Goal: Task Accomplishment & Management: Complete application form

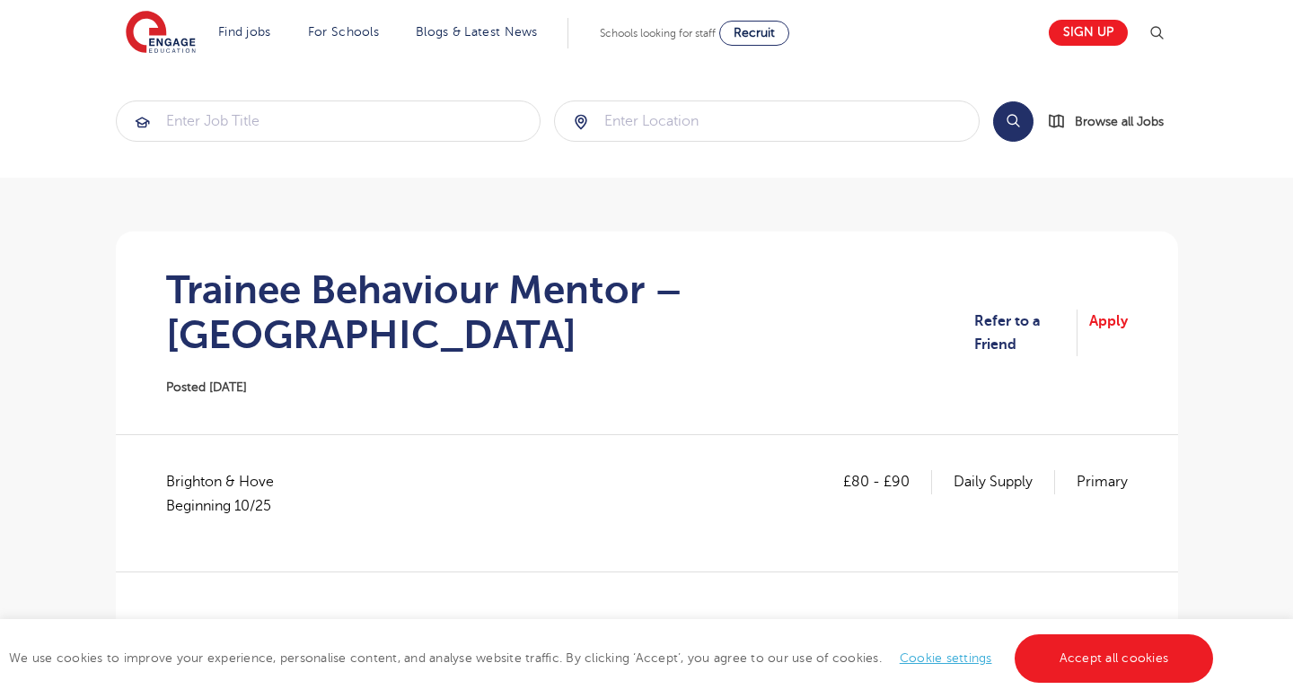
scroll to position [413, 0]
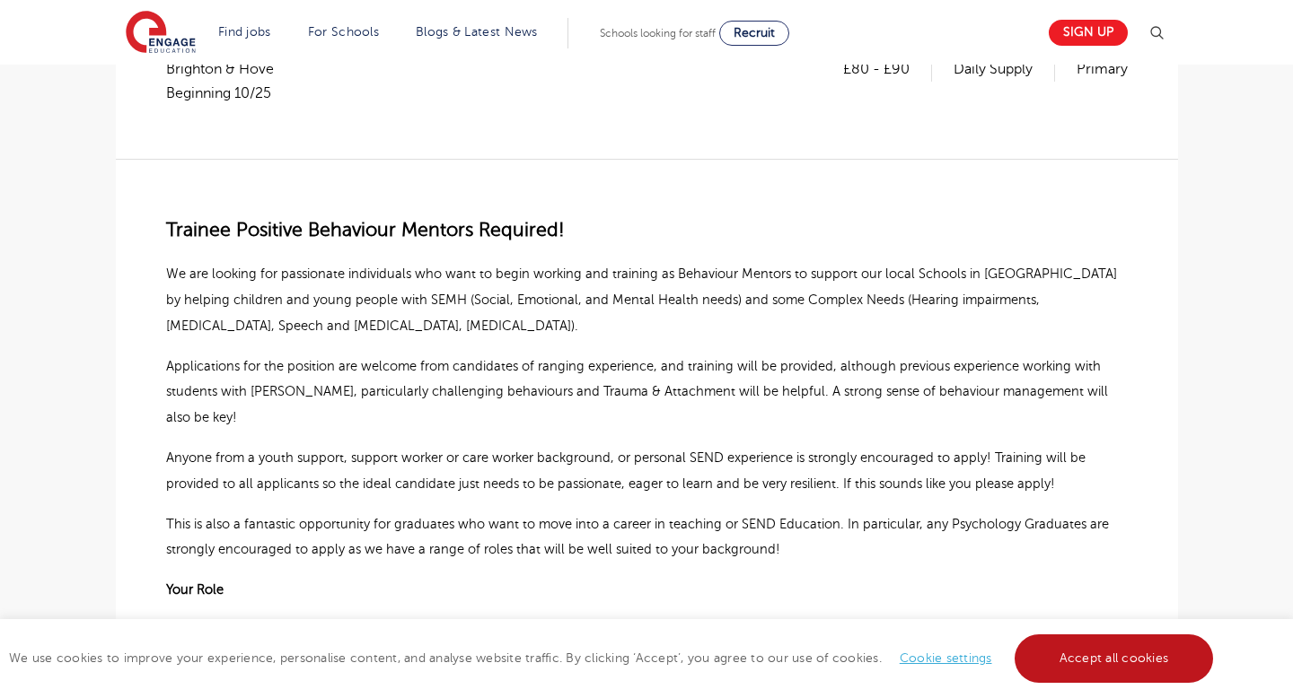
click at [1061, 654] on link "Accept all cookies" at bounding box center [1113, 659] width 199 height 48
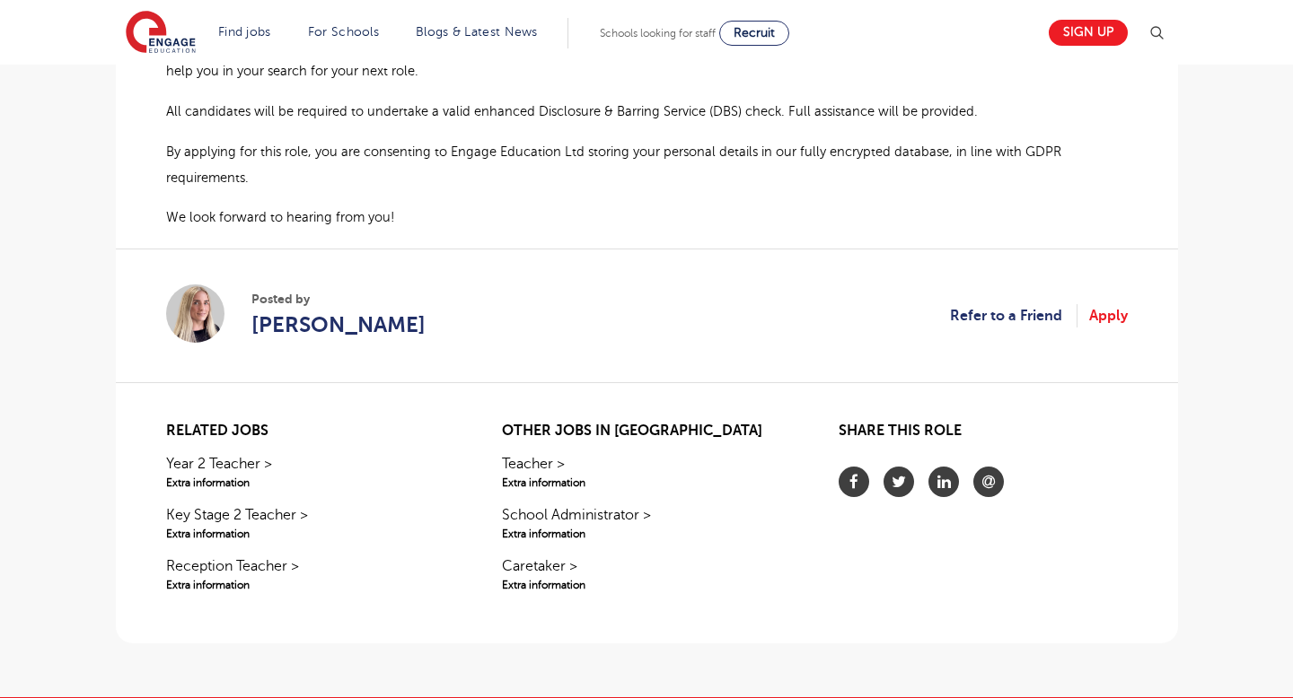
scroll to position [1606, 0]
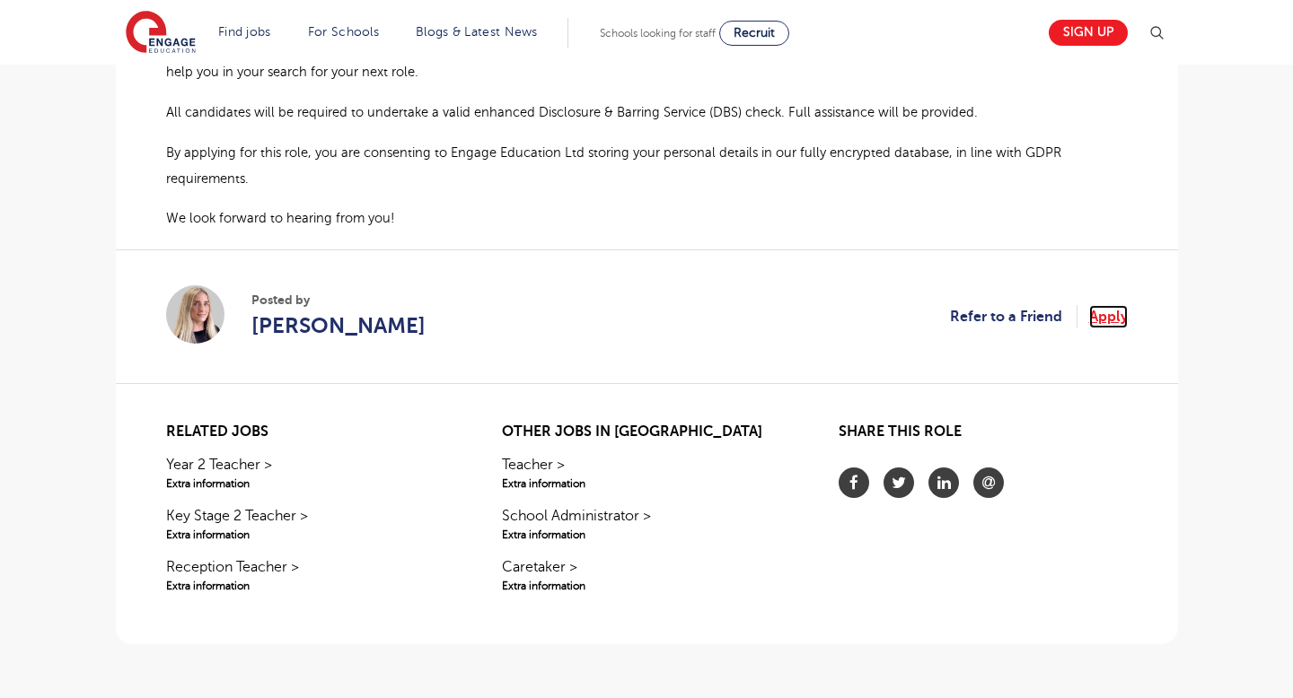
click at [1103, 305] on link "Apply" at bounding box center [1108, 316] width 39 height 23
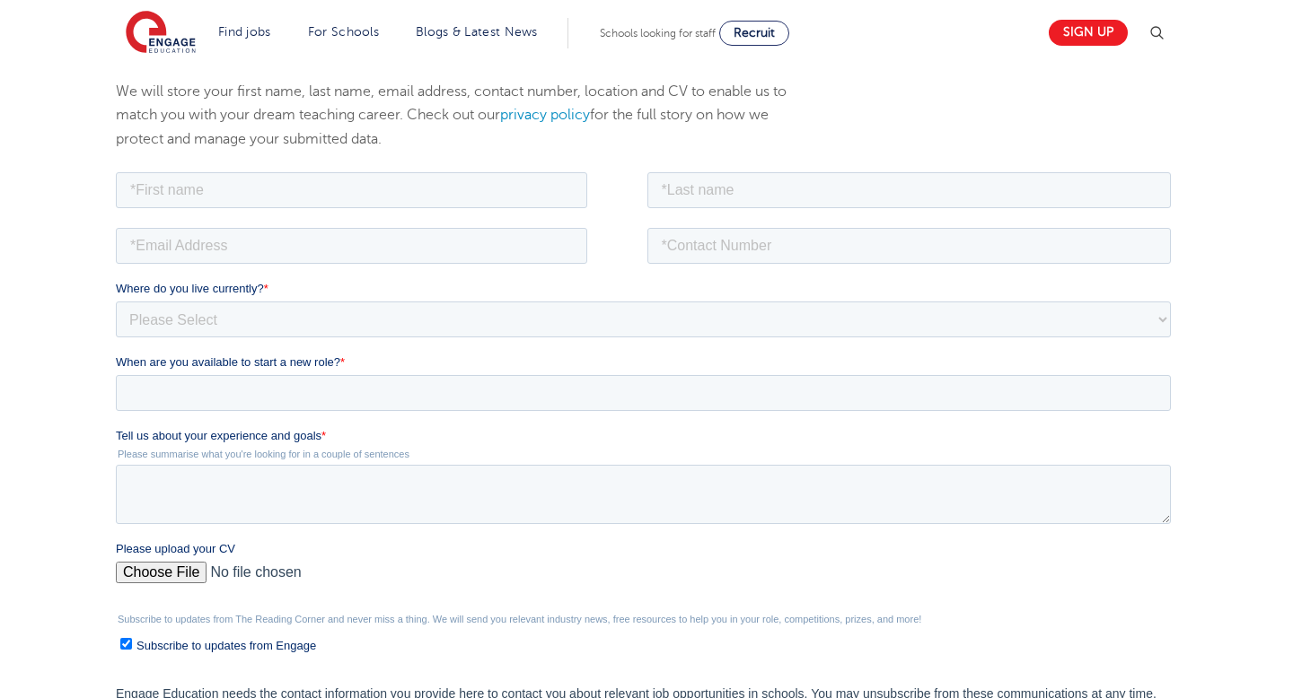
scroll to position [250, 0]
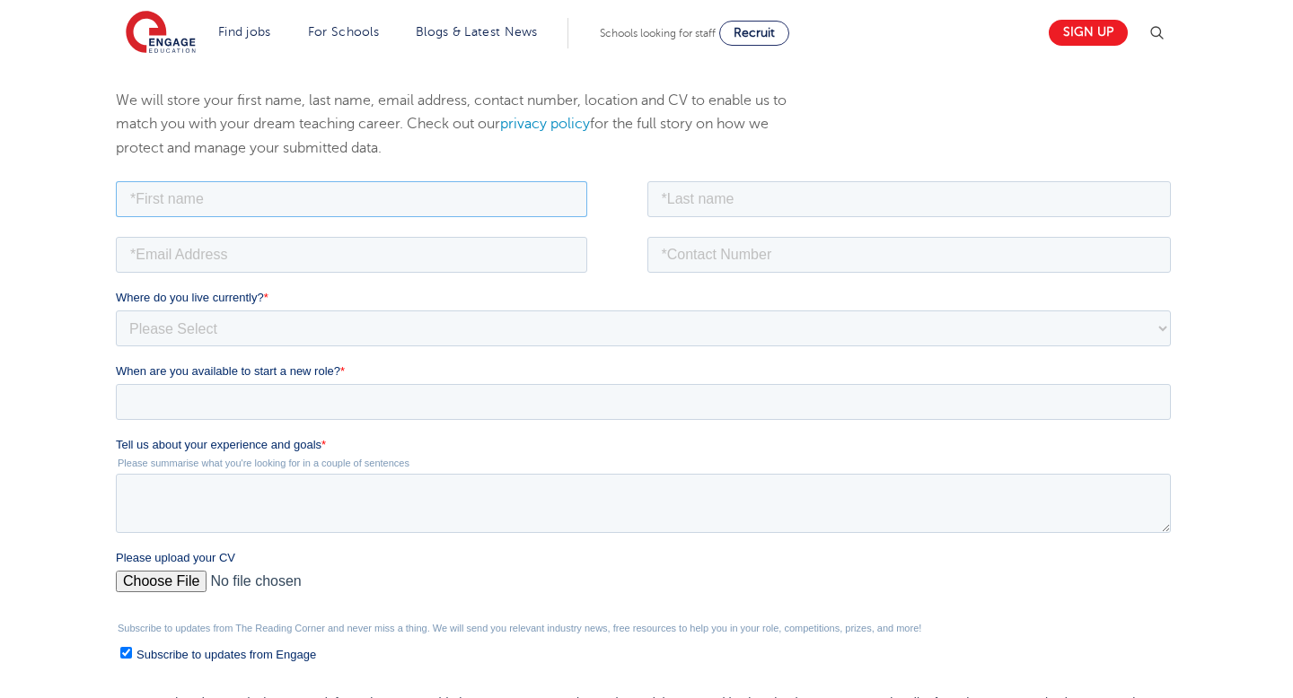
click at [300, 207] on input "text" at bounding box center [350, 198] width 471 height 36
type input "[PERSON_NAME]"
type input "burgess"
type input "lucy-burgess@hotmail.com"
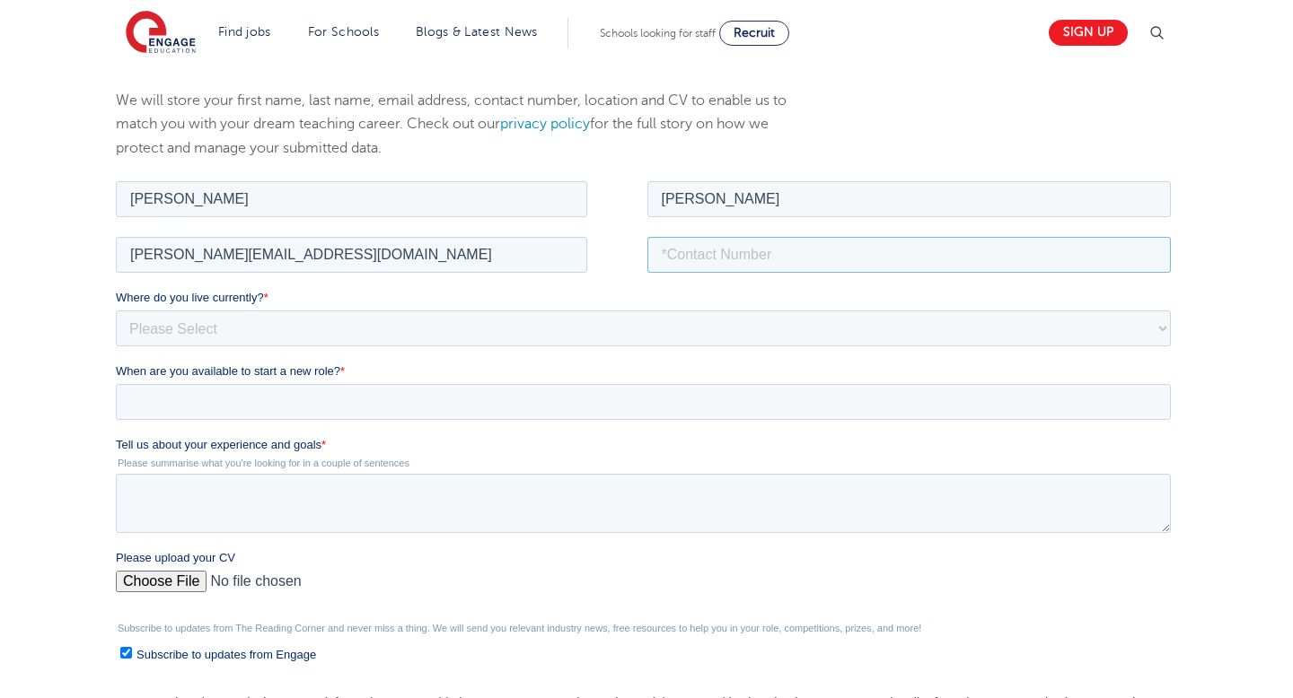
type input "07805662586"
type input "l"
type input "Lucy"
type input "Burgess"
click at [204, 328] on select "Please Select UK Canada Ireland Australia New Zealand Europe USA South Africa J…" at bounding box center [642, 328] width 1055 height 36
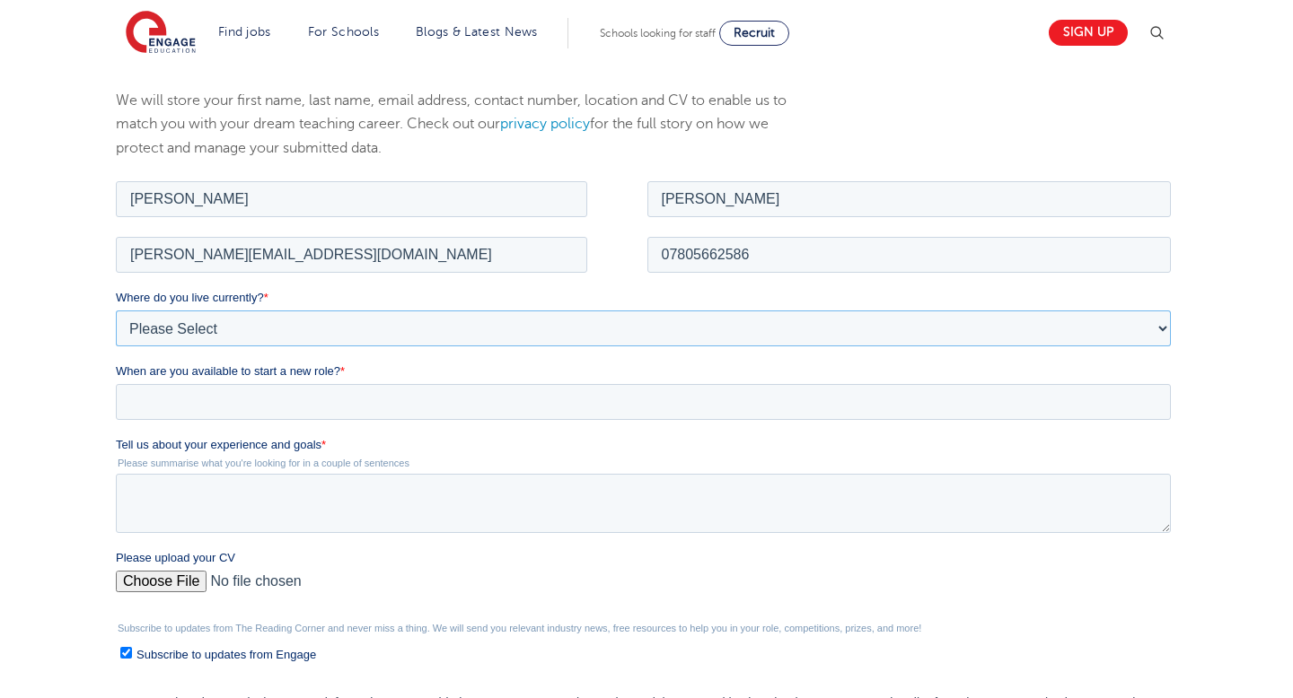
select select "UK"
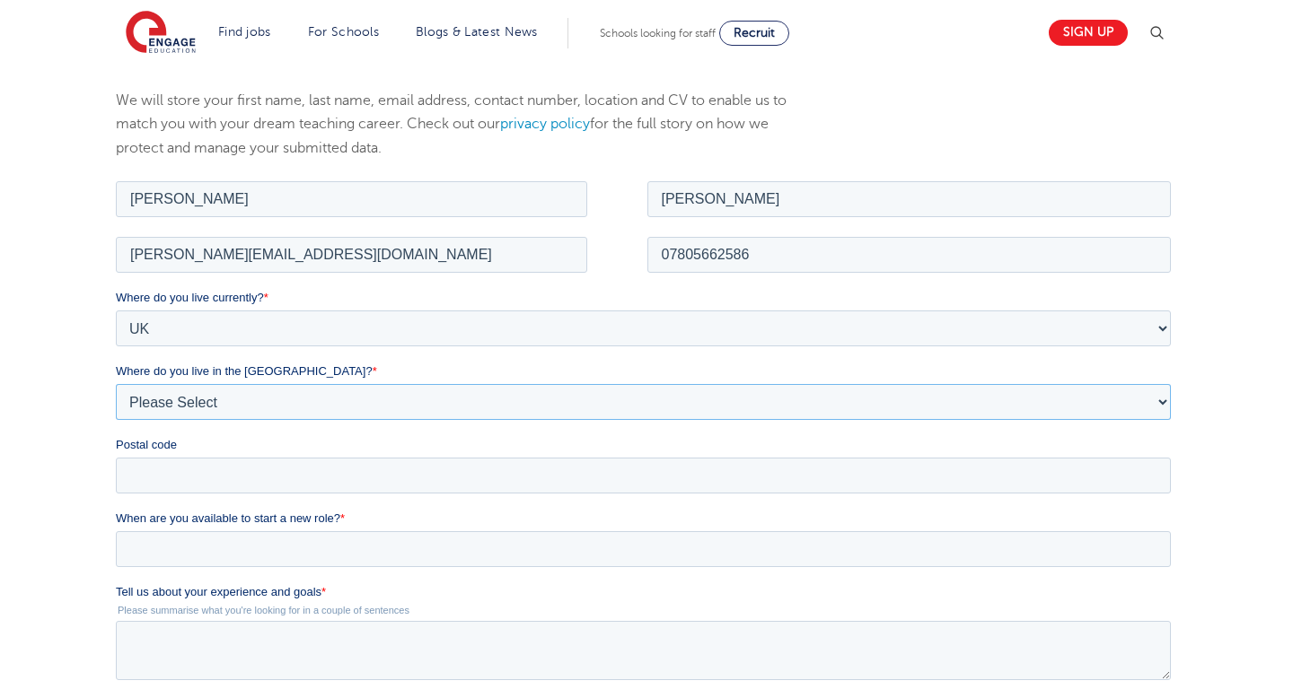
click at [177, 411] on select "Please Select Overseas Barnsley Bedfordshire Berkshire Bournemouth Bracknell Fo…" at bounding box center [642, 401] width 1055 height 36
select select "Brighton and Hove"
click at [143, 487] on input "Postal code" at bounding box center [642, 475] width 1055 height 36
type input "BN2 0GJ"
click at [39, 413] on div "We will store your first name, last name, email address, contact number, locati…" at bounding box center [646, 533] width 1293 height 961
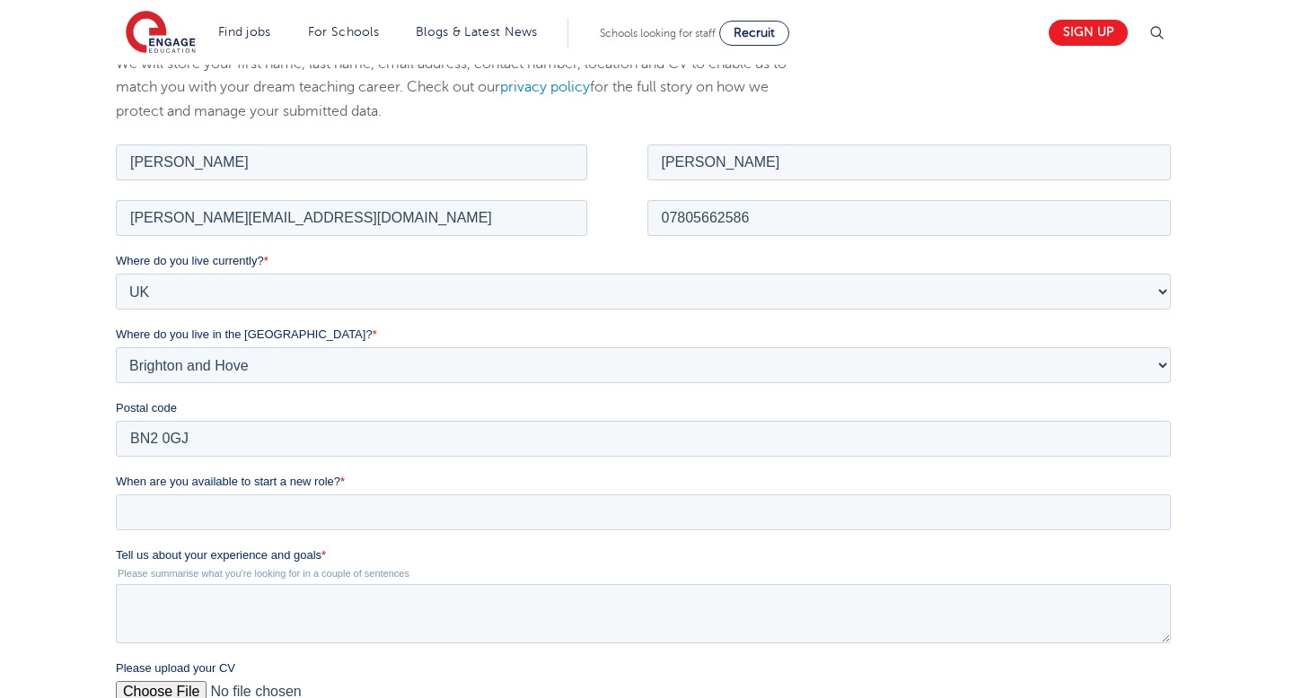
scroll to position [295, 0]
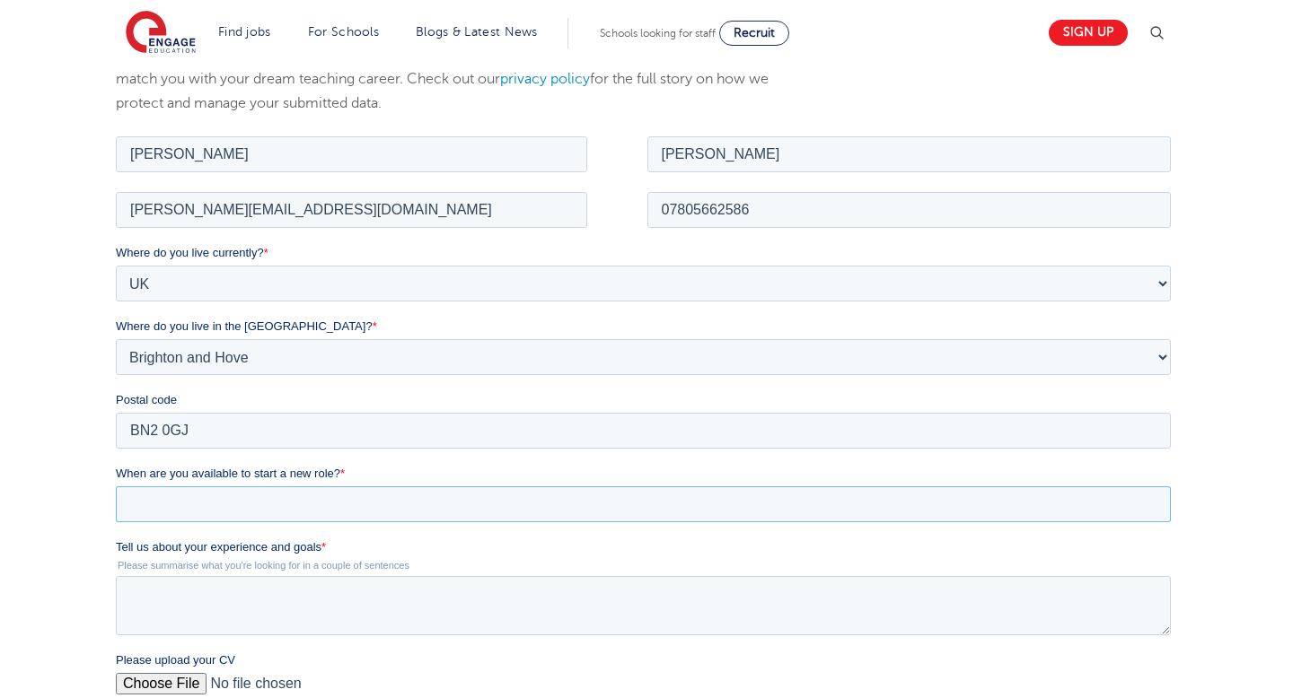
click at [151, 513] on input "When are you available to start a new role? *" at bounding box center [642, 504] width 1055 height 36
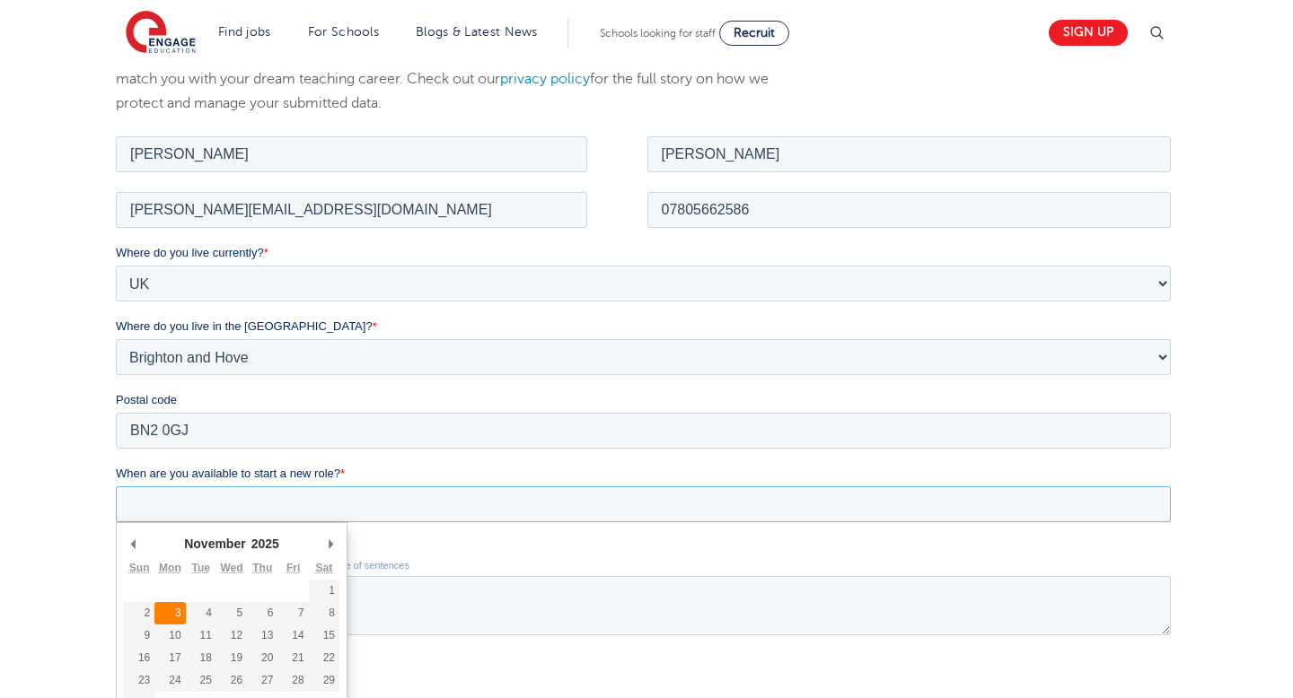
type div "2025-11-03"
type input "2025/11/03"
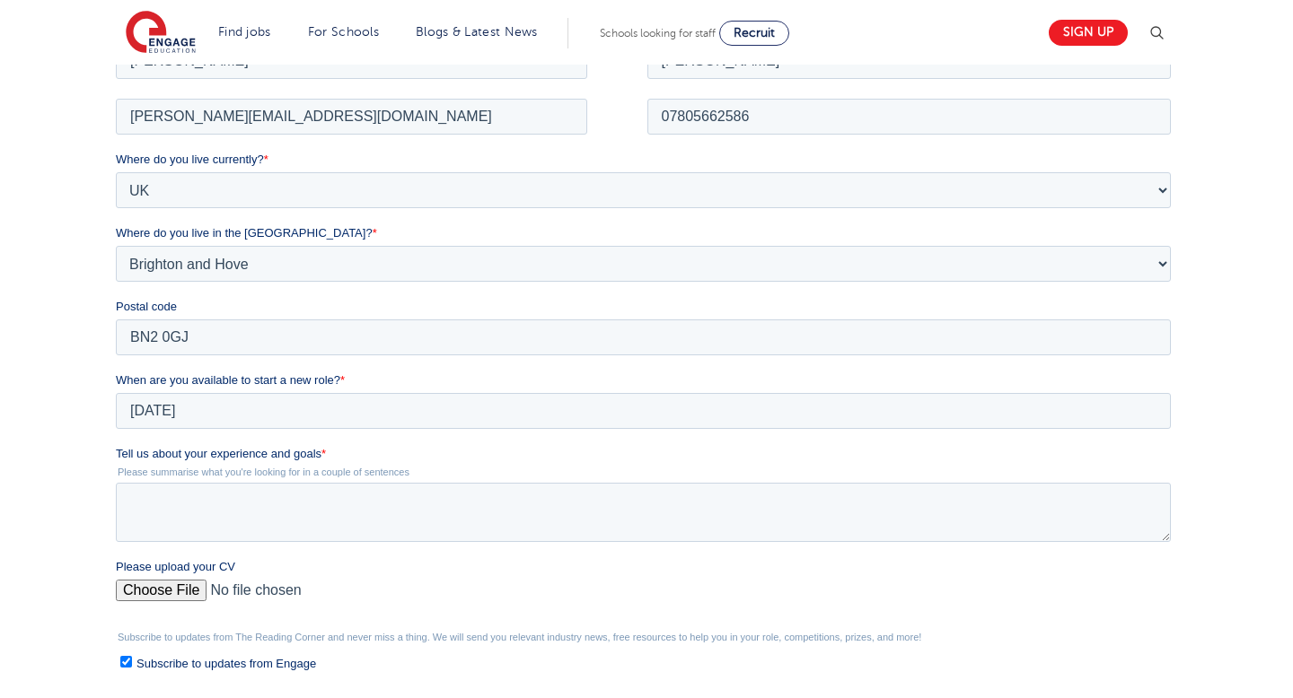
scroll to position [393, 0]
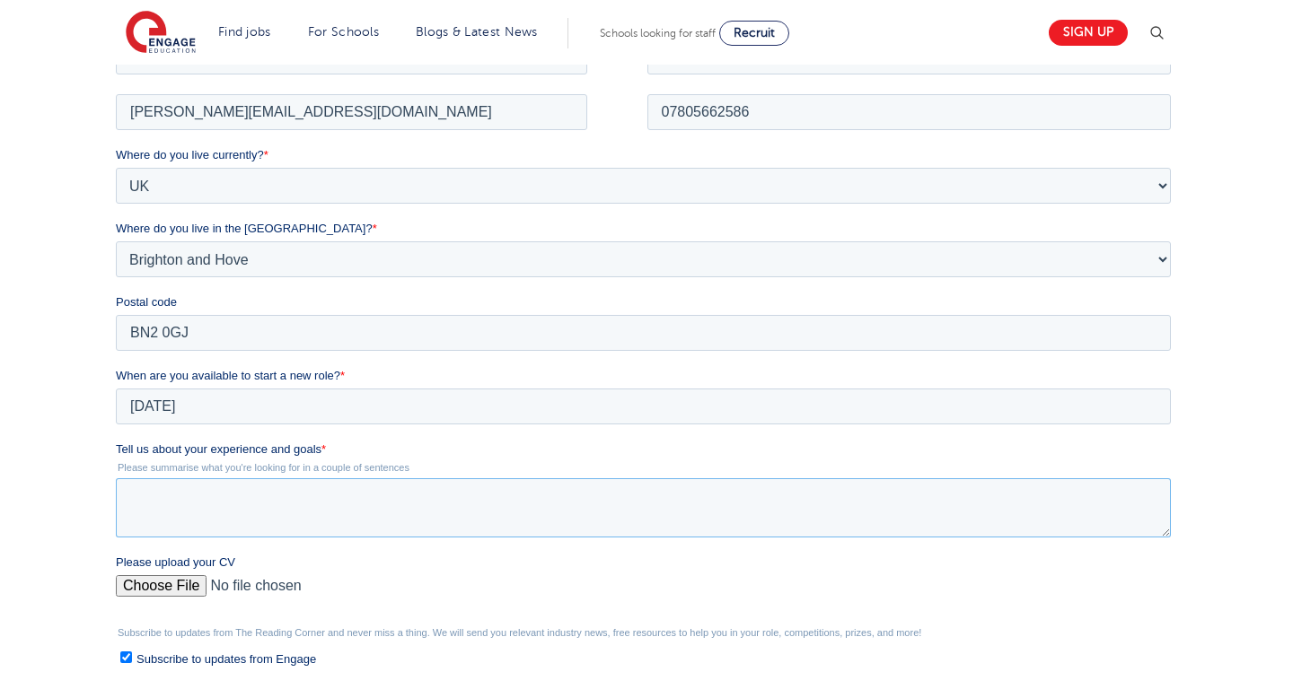
click at [152, 506] on textarea "Tell us about your experience and goals *" at bounding box center [642, 507] width 1055 height 59
type textarea "L"
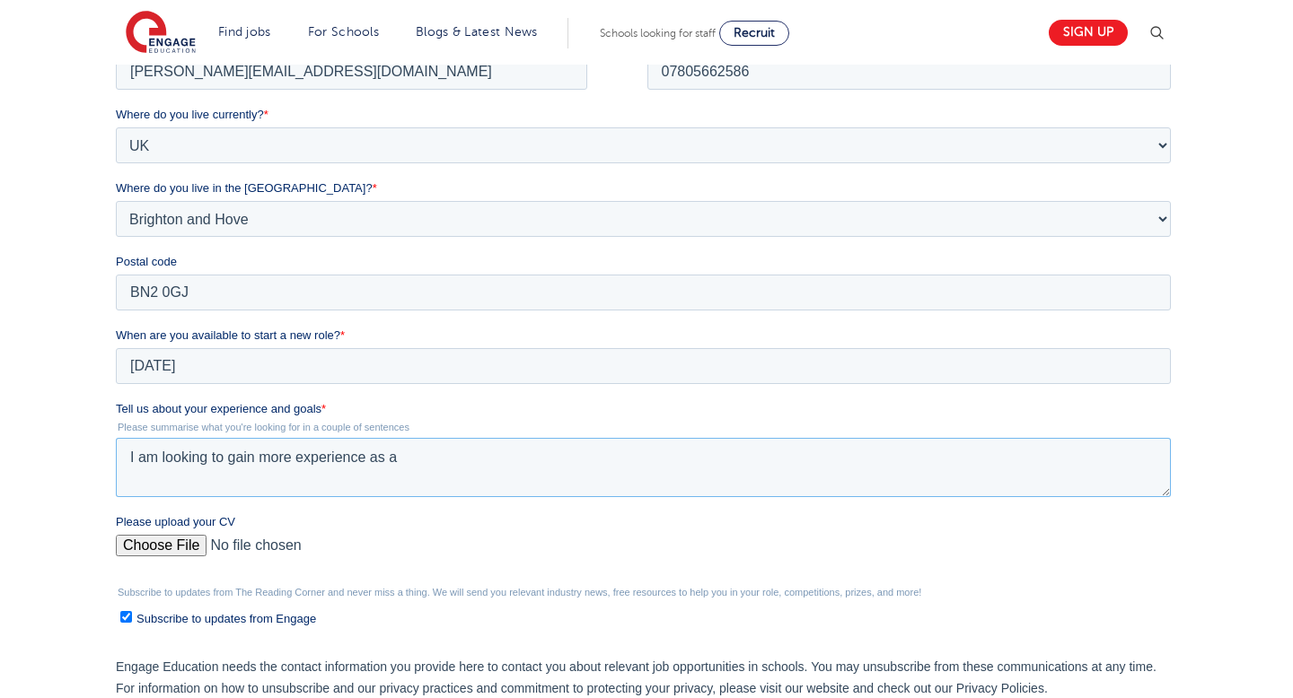
scroll to position [447, 0]
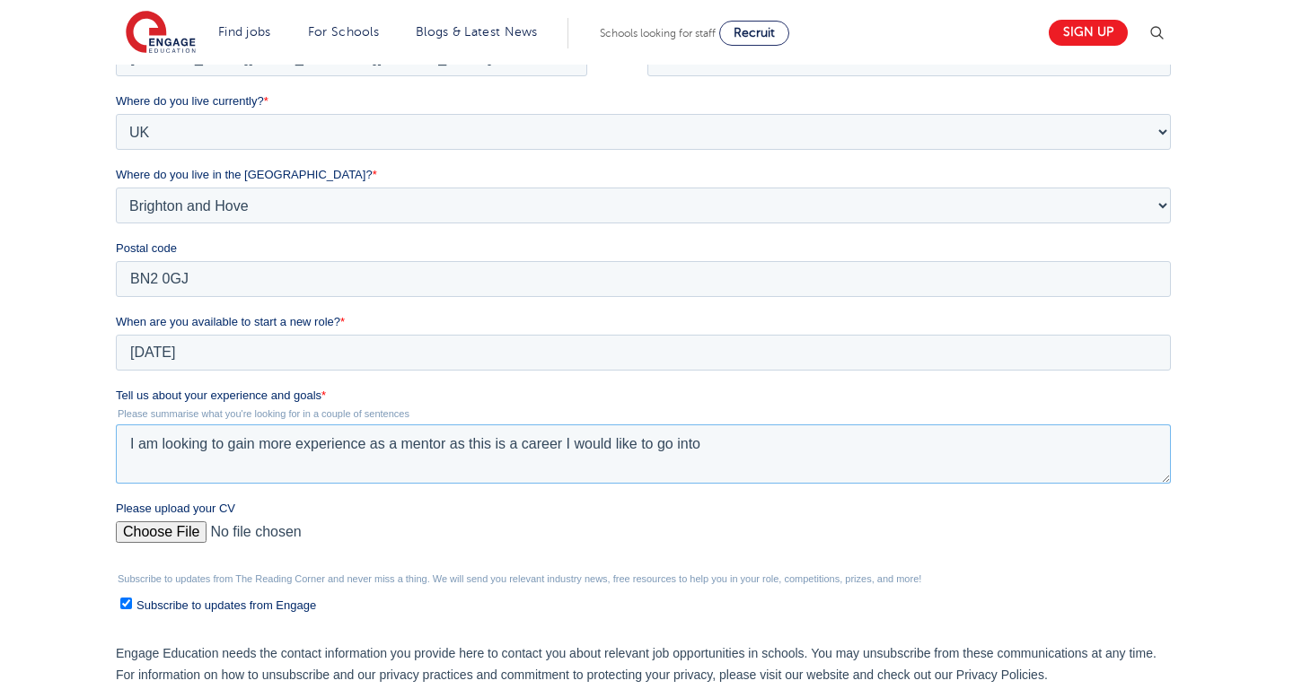
drag, startPoint x: 704, startPoint y: 447, endPoint x: 90, endPoint y: 443, distance: 614.0
click at [115, 443] on html "Job Position Job Sector Job ID Job Number Job Owner Lucy Burgess lucy-burgess@h…" at bounding box center [646, 388] width 1062 height 814
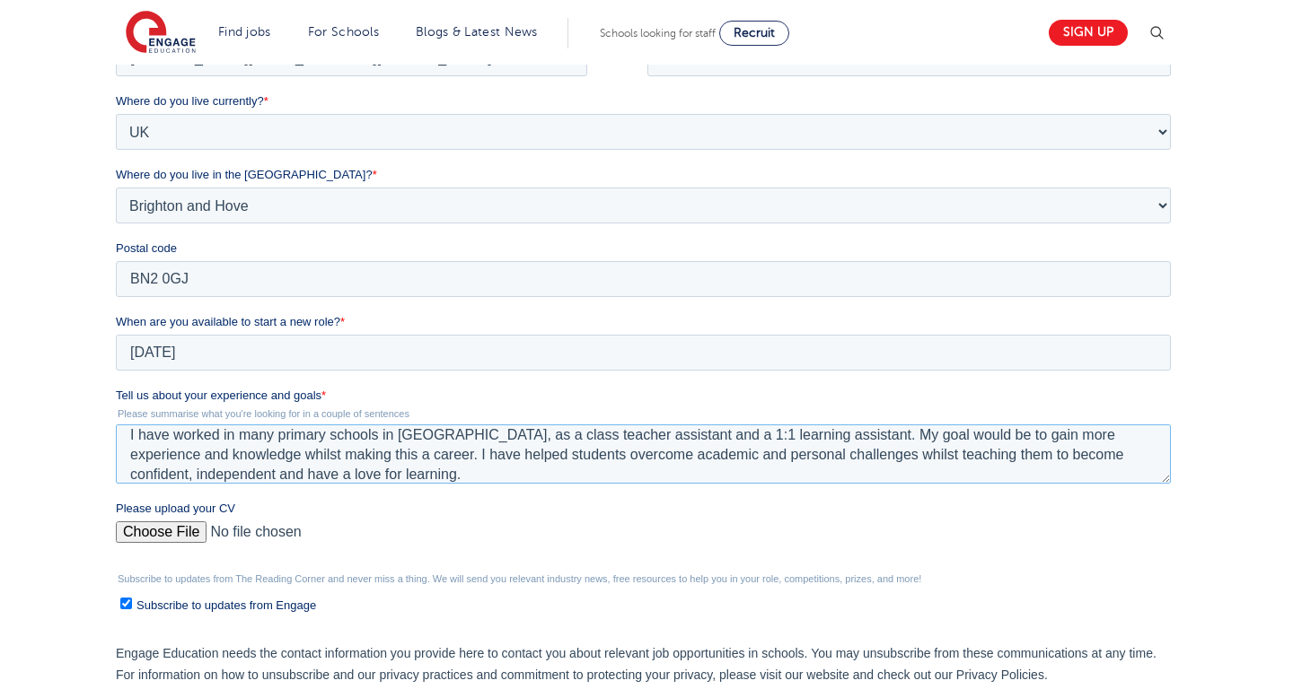
scroll to position [29, 0]
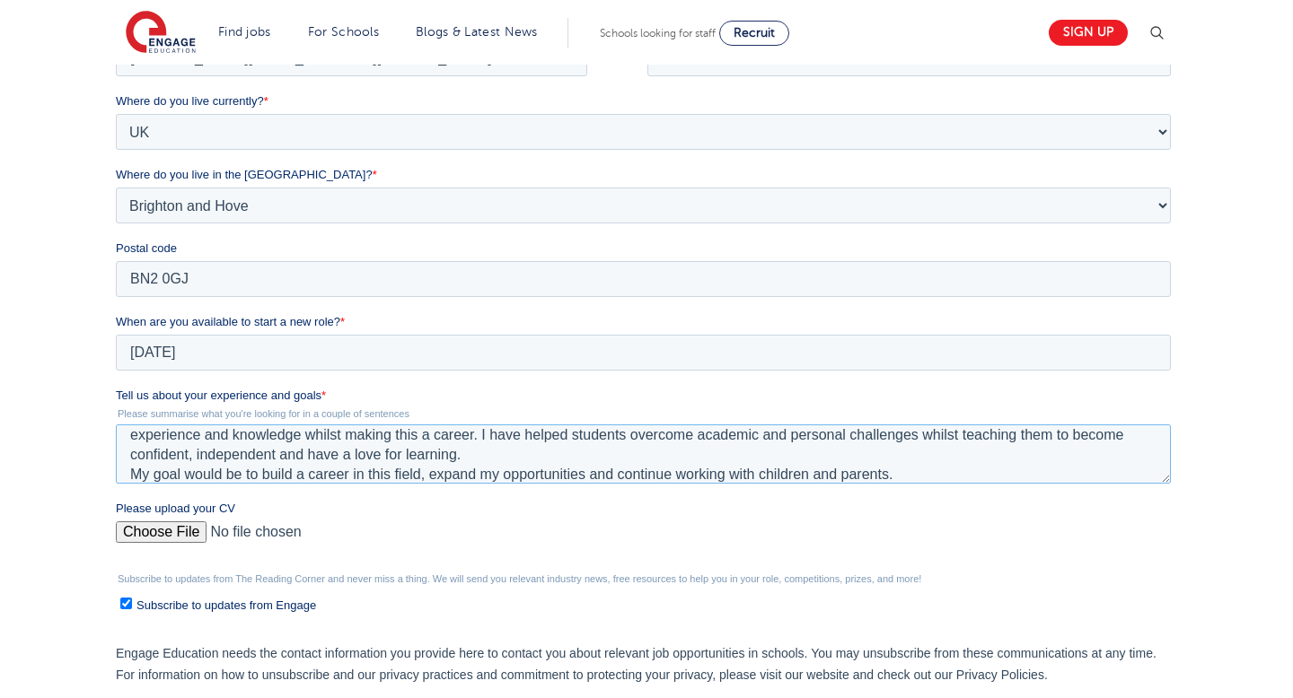
type textarea "I have worked in many primary schools in Brighton, as a class teacher assistant…"
click at [177, 537] on input "Please upload your CV" at bounding box center [642, 540] width 1055 height 36
type input "C:\fakepath\Lucy Burgess CV (3).pdf"
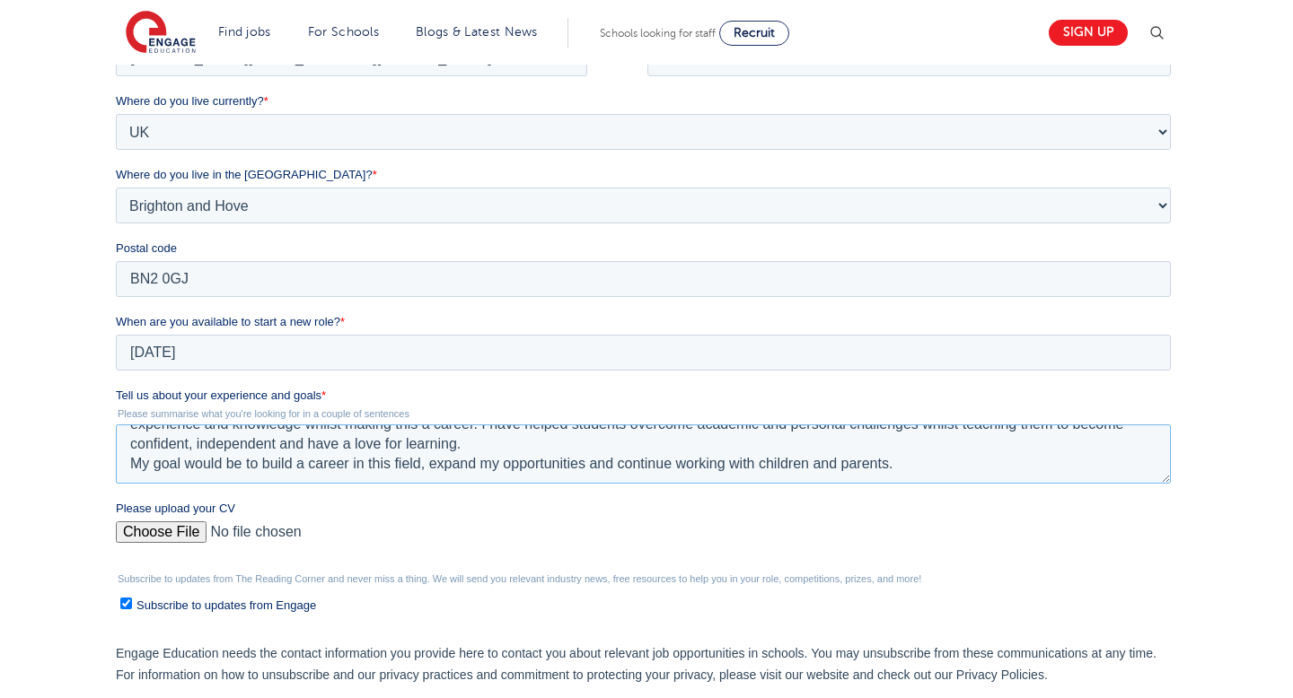
drag, startPoint x: 913, startPoint y: 474, endPoint x: 815, endPoint y: 462, distance: 98.5
click at [815, 462] on textarea "I have worked in many primary schools in Brighton, as a class teacher assistant…" at bounding box center [642, 454] width 1055 height 59
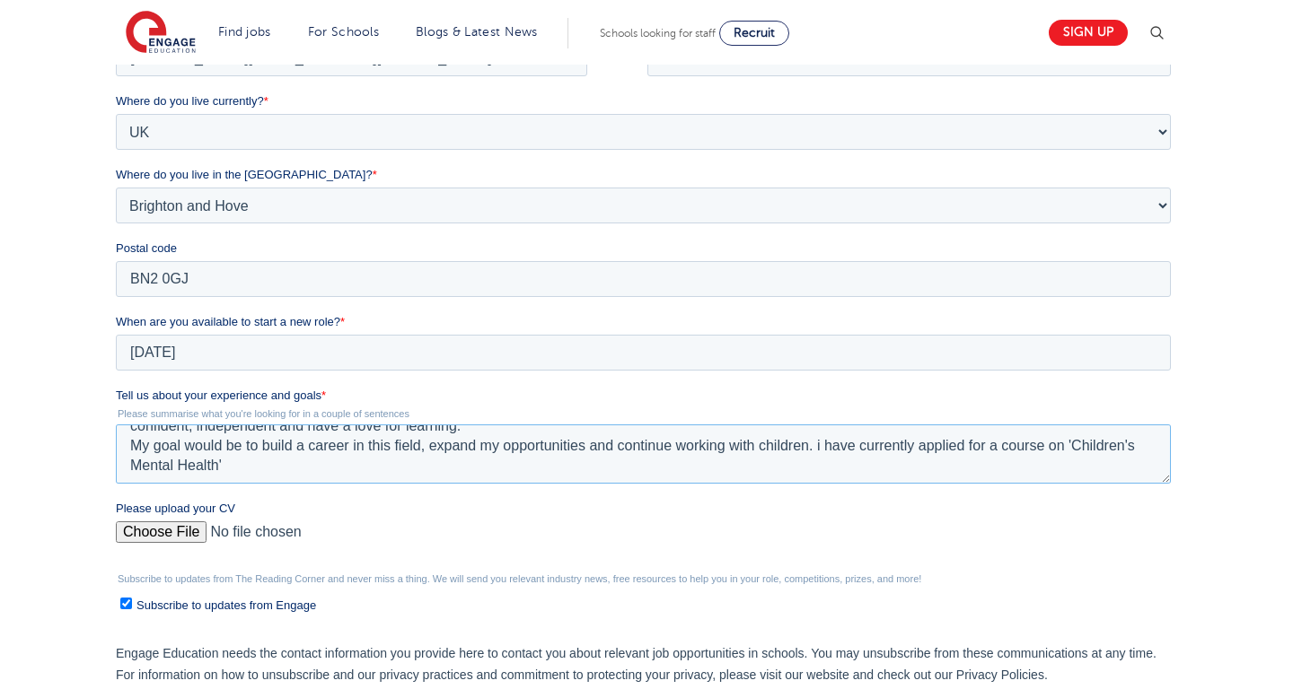
scroll to position [59, 0]
drag, startPoint x: 250, startPoint y: 471, endPoint x: 827, endPoint y: 451, distance: 576.7
click at [827, 451] on textarea "I have worked in many primary schools in Brighton, as a class teacher assistant…" at bounding box center [642, 454] width 1055 height 59
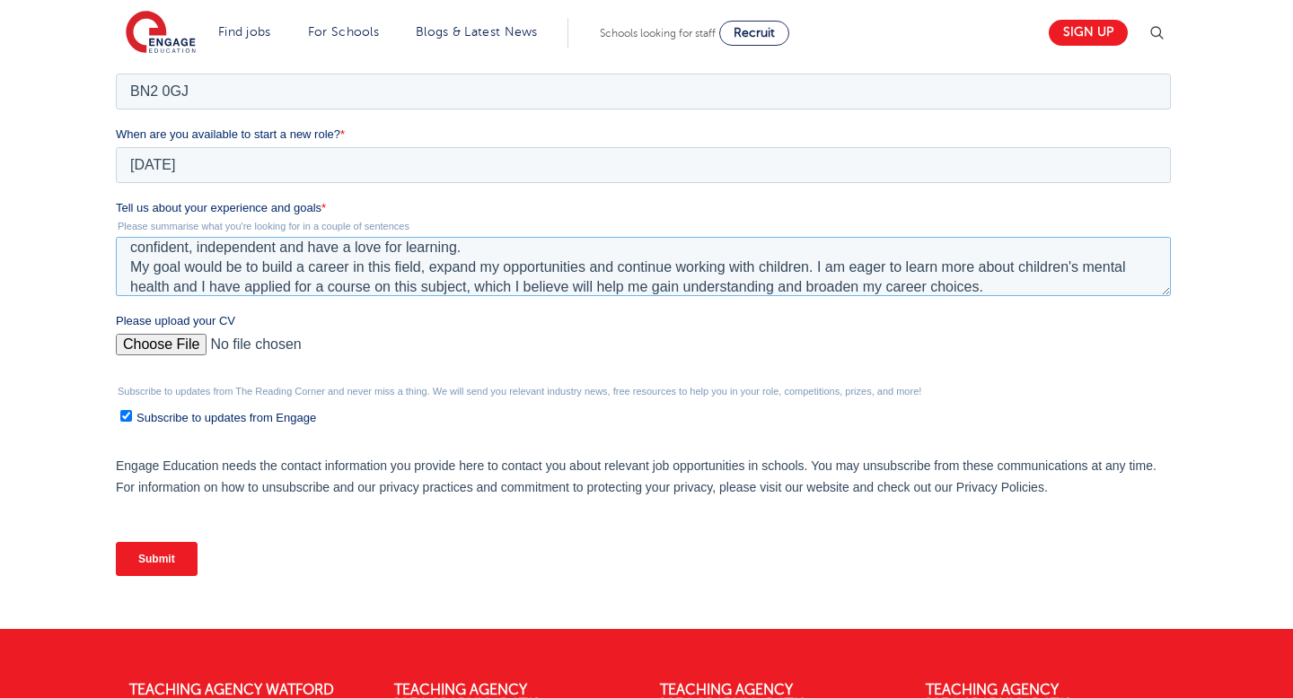
scroll to position [643, 0]
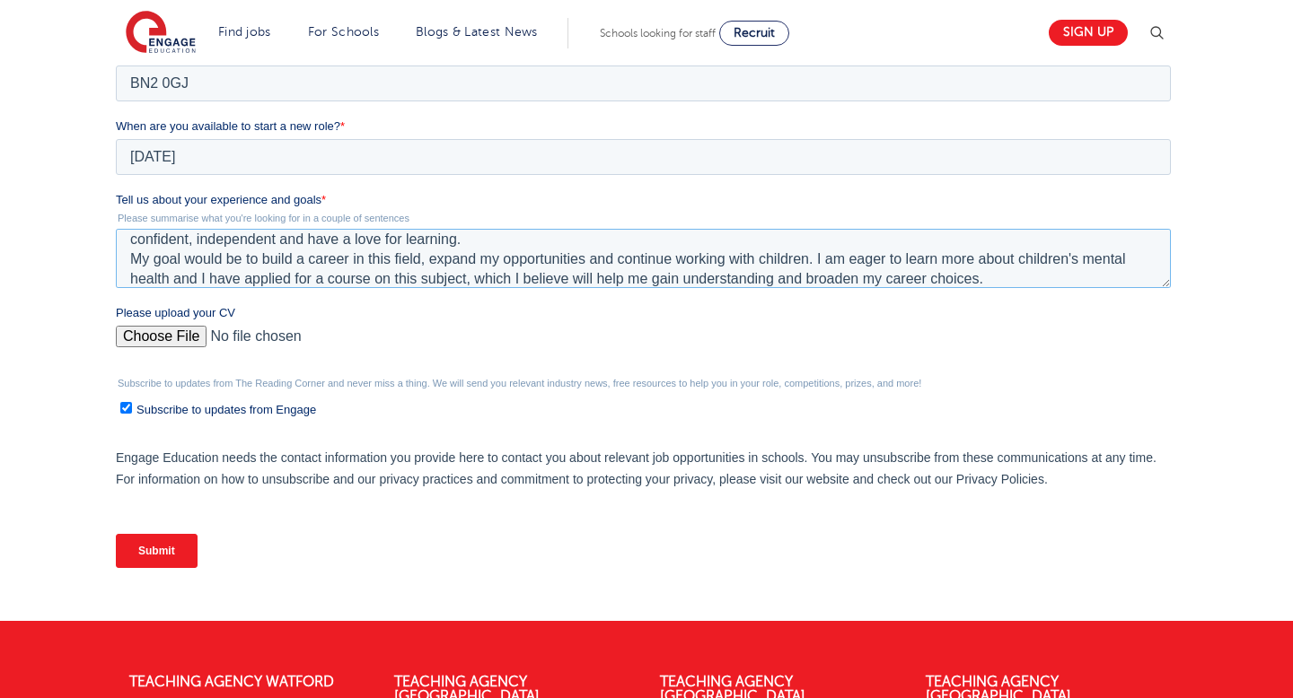
type textarea "I have worked in many primary schools in Brighton, as a class teacher assistant…"
click at [174, 554] on input "Submit" at bounding box center [156, 551] width 82 height 34
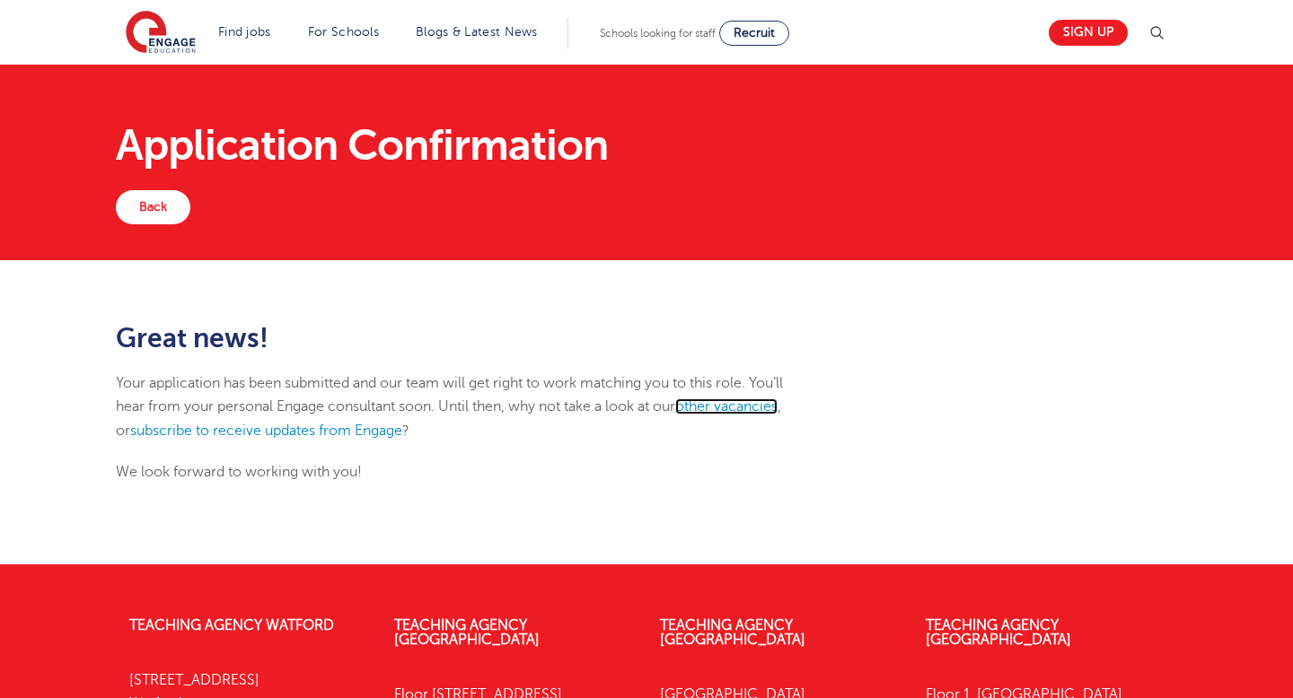
click at [737, 399] on link "other vacancies" at bounding box center [726, 407] width 102 height 16
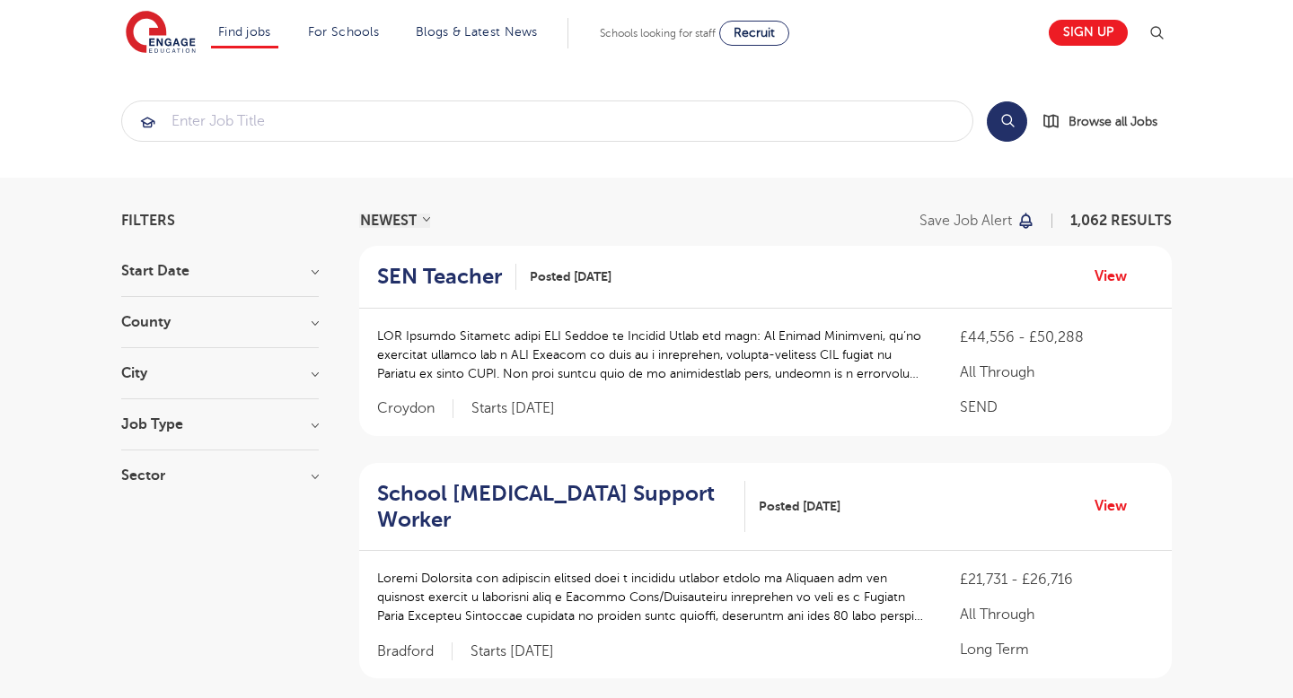
scroll to position [14, 0]
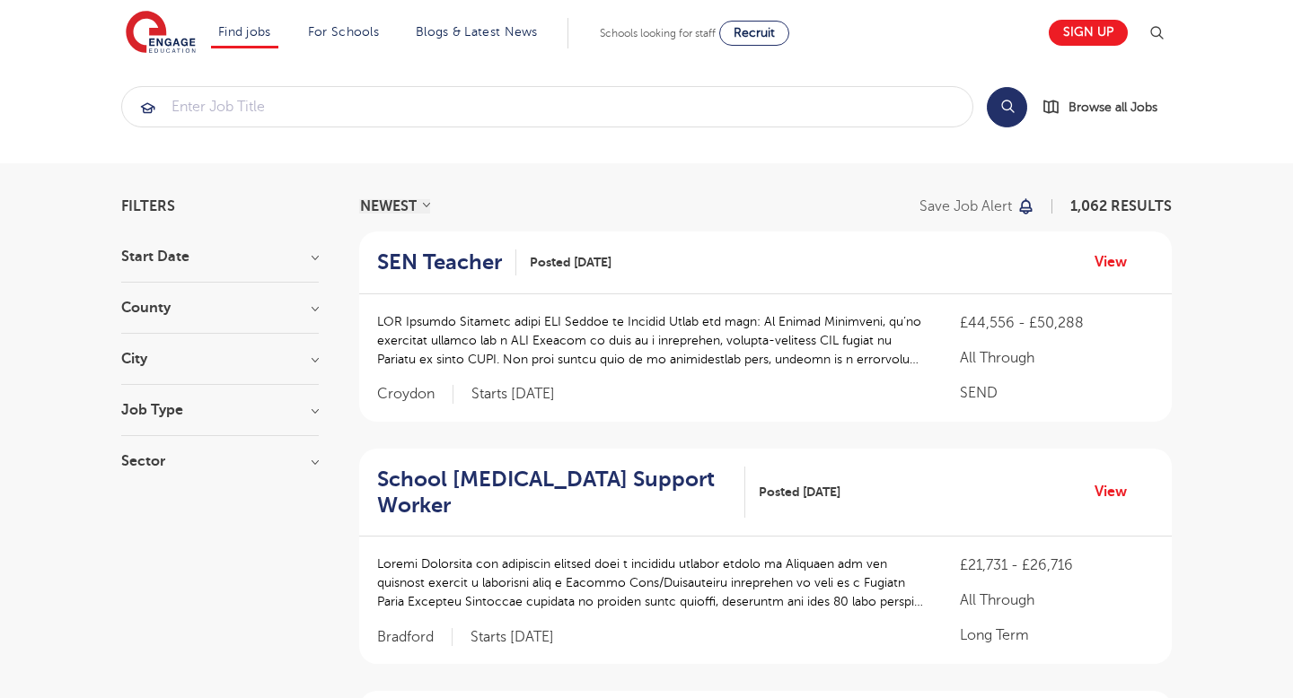
click at [178, 371] on div "City Hounslow 67 Leeds 46 Bromley 42 Ealing 40 Wandsworth 38 Show more" at bounding box center [219, 368] width 197 height 33
click at [318, 360] on h3 "City" at bounding box center [219, 359] width 197 height 14
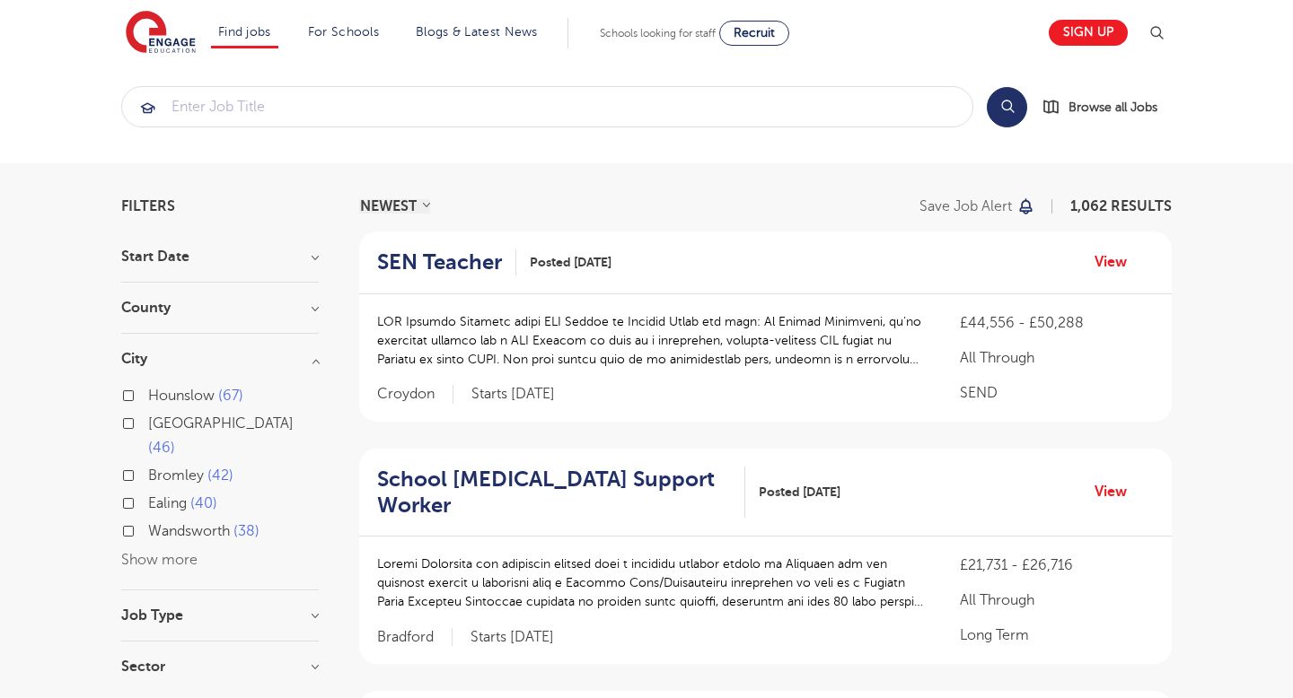
click at [154, 552] on button "Show more" at bounding box center [159, 560] width 76 height 16
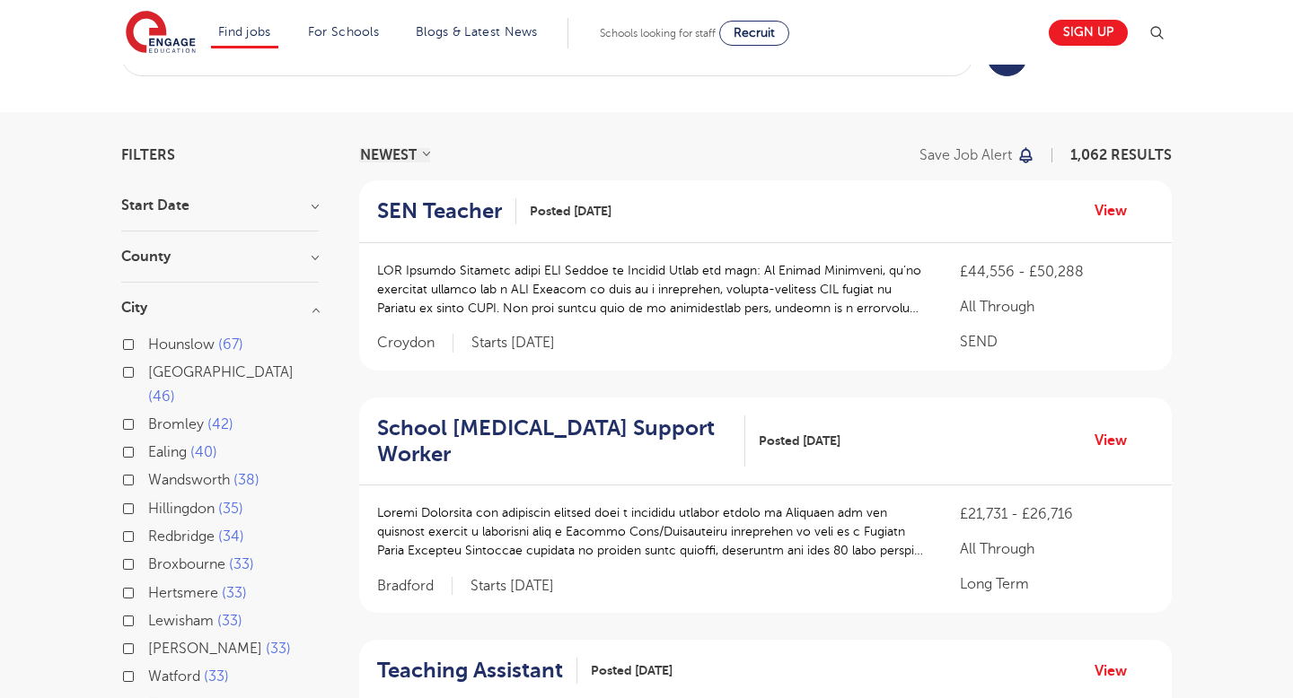
scroll to position [59, 0]
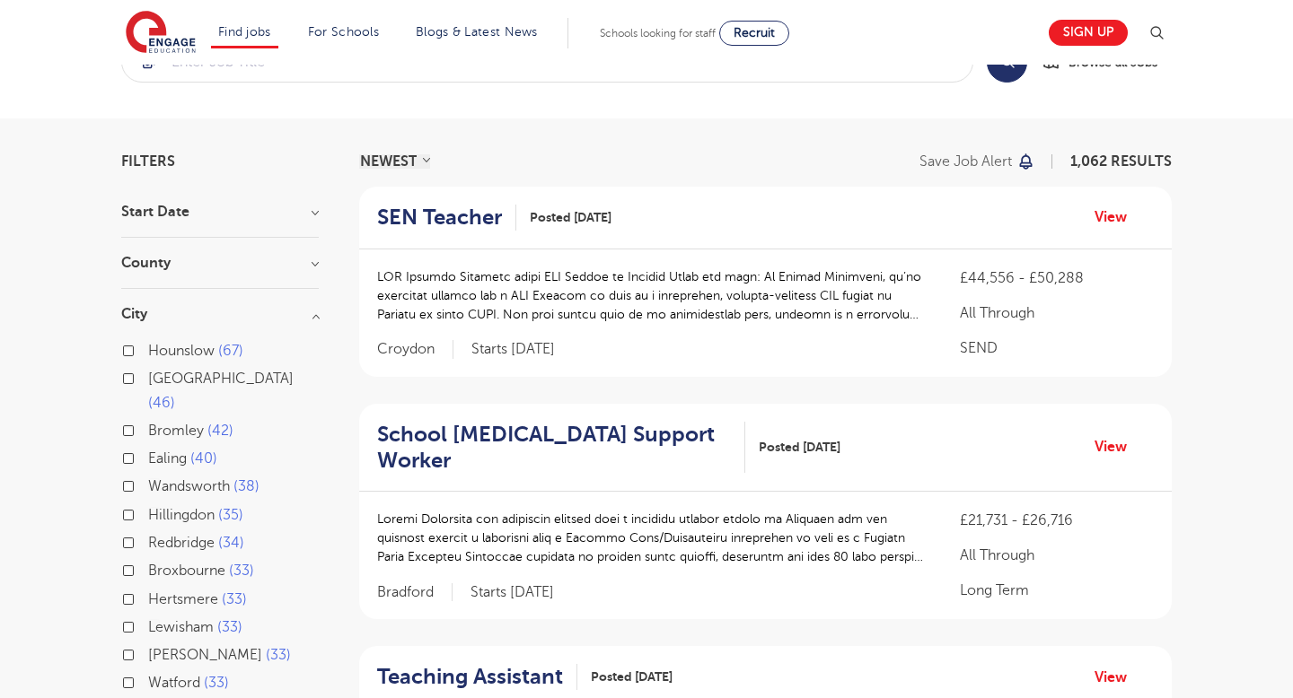
click at [250, 275] on div "County London 672 Hertfordshire 161 Leeds 46 West Sussex 20 Kirklees 12 Show mo…" at bounding box center [219, 272] width 197 height 33
click at [318, 266] on h3 "County" at bounding box center [219, 263] width 197 height 14
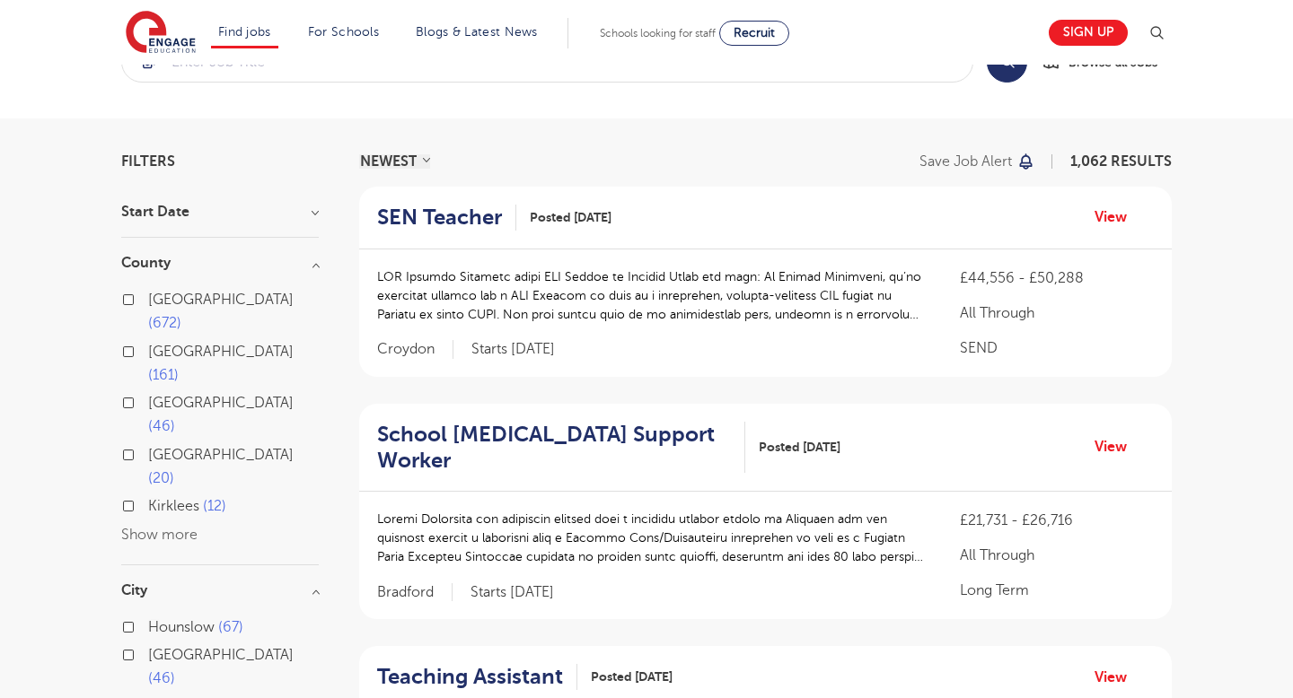
click at [145, 527] on button "Show more" at bounding box center [159, 535] width 76 height 16
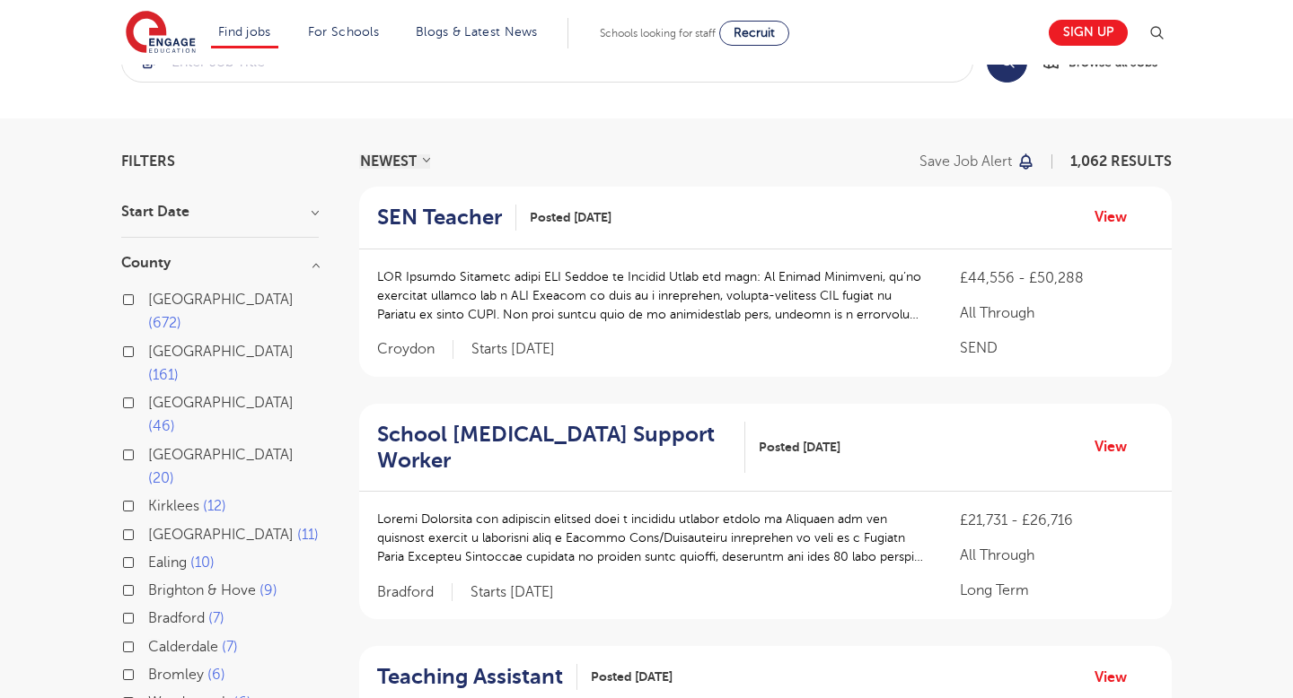
click at [148, 579] on label "Brighton & Hove 9" at bounding box center [212, 590] width 129 height 23
click at [148, 583] on input "Brighton & Hove 9" at bounding box center [154, 589] width 12 height 12
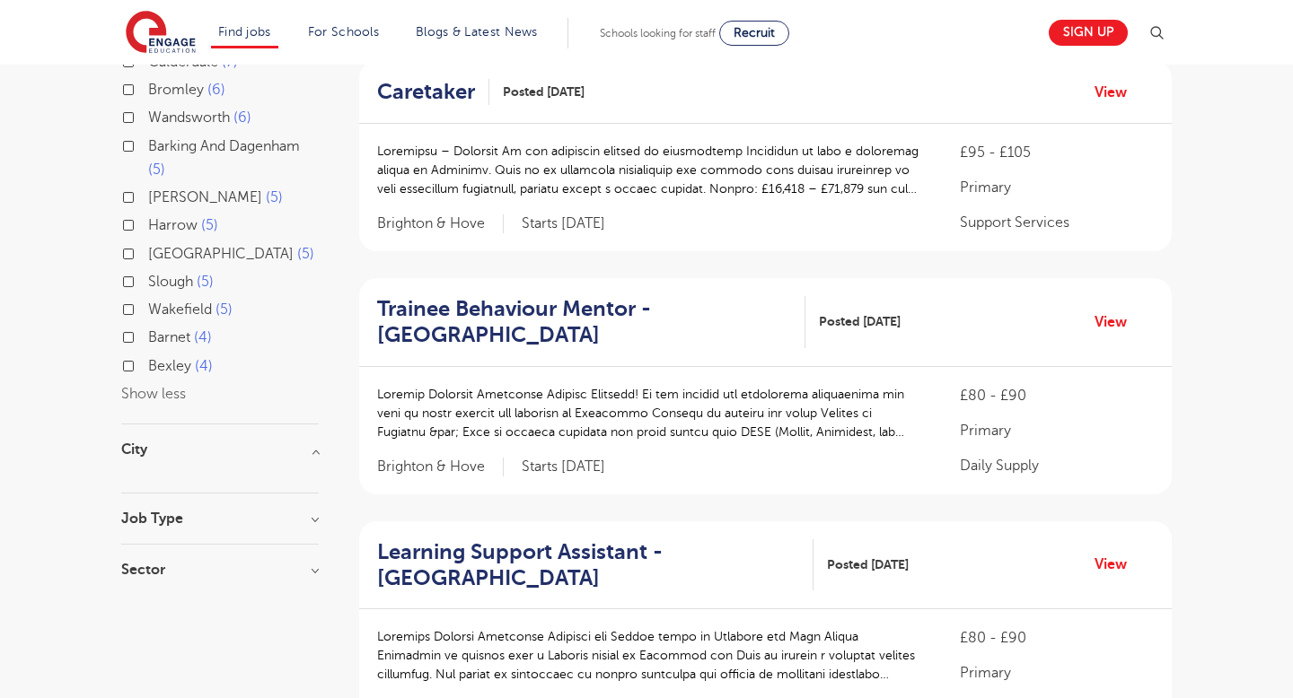
scroll to position [655, 0]
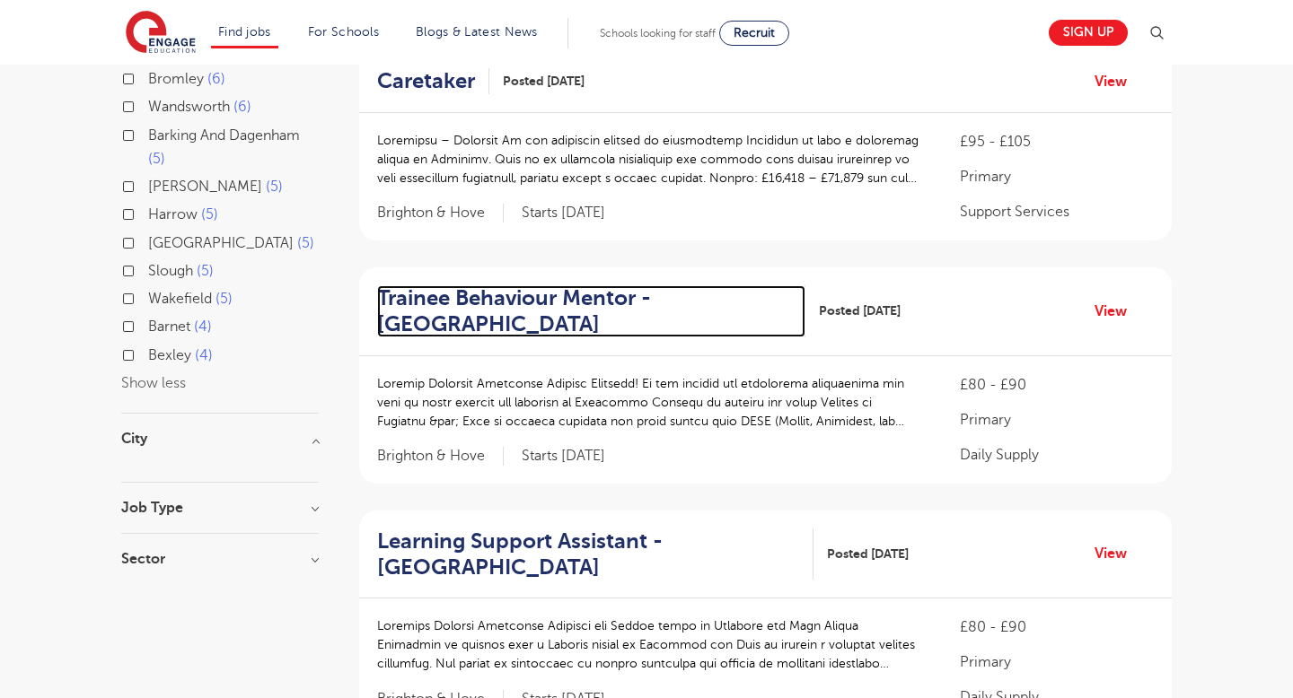
click at [520, 285] on h2 "Trainee Behaviour Mentor - Brighton" at bounding box center [584, 311] width 414 height 52
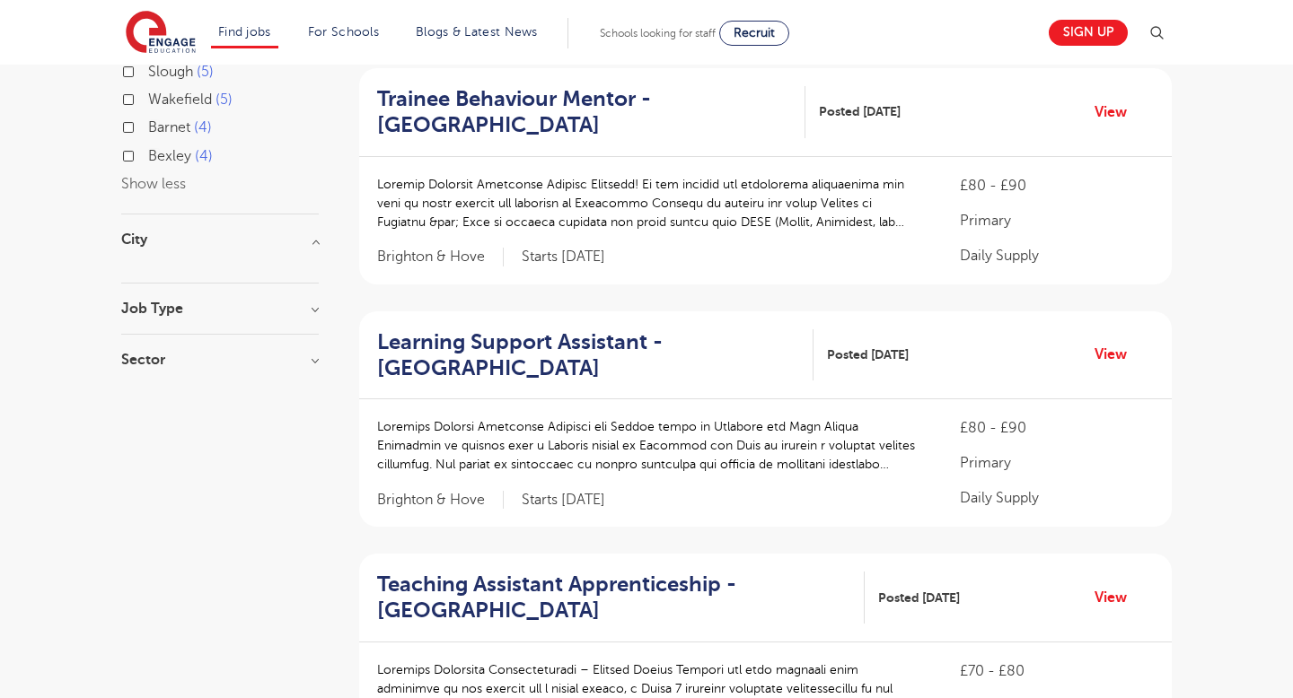
scroll to position [890, 0]
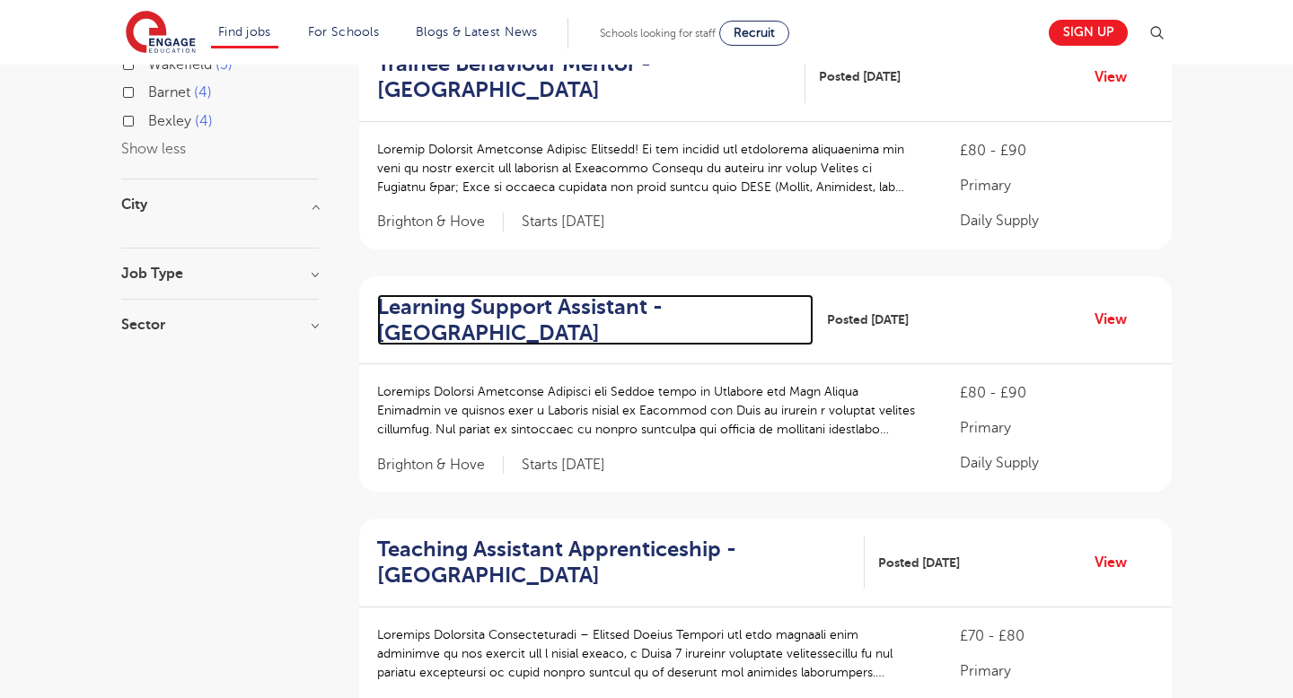
click at [471, 307] on h2 "Learning Support Assistant - Brighton" at bounding box center [588, 320] width 422 height 52
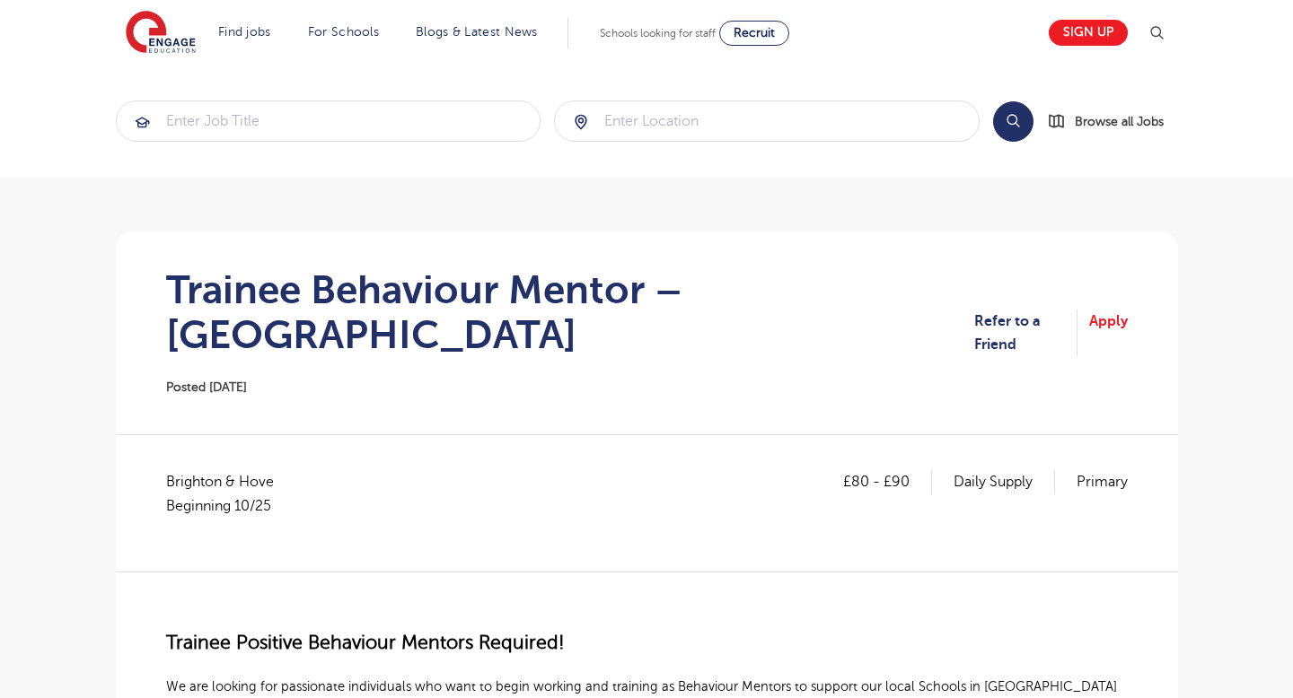
click at [525, 52] on section "Find jobs All vacancies We have one of the UK's largest database. and with hund…" at bounding box center [582, 33] width 912 height 66
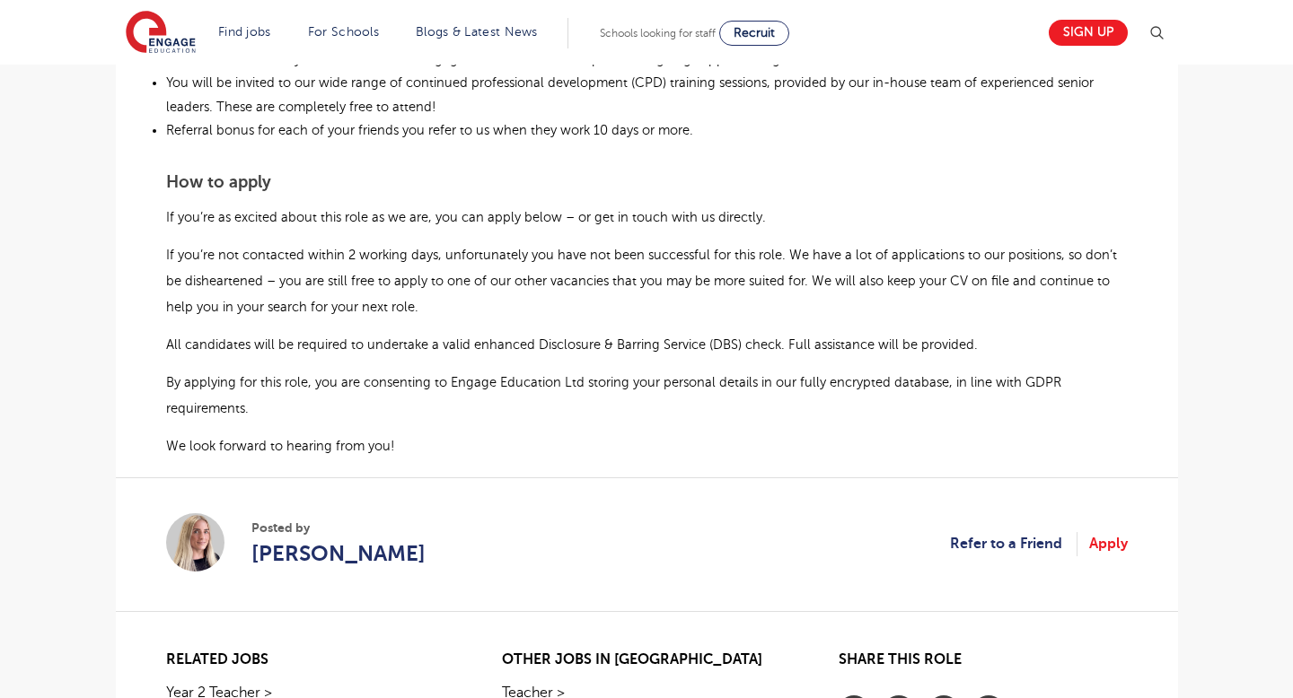
scroll to position [1492, 0]
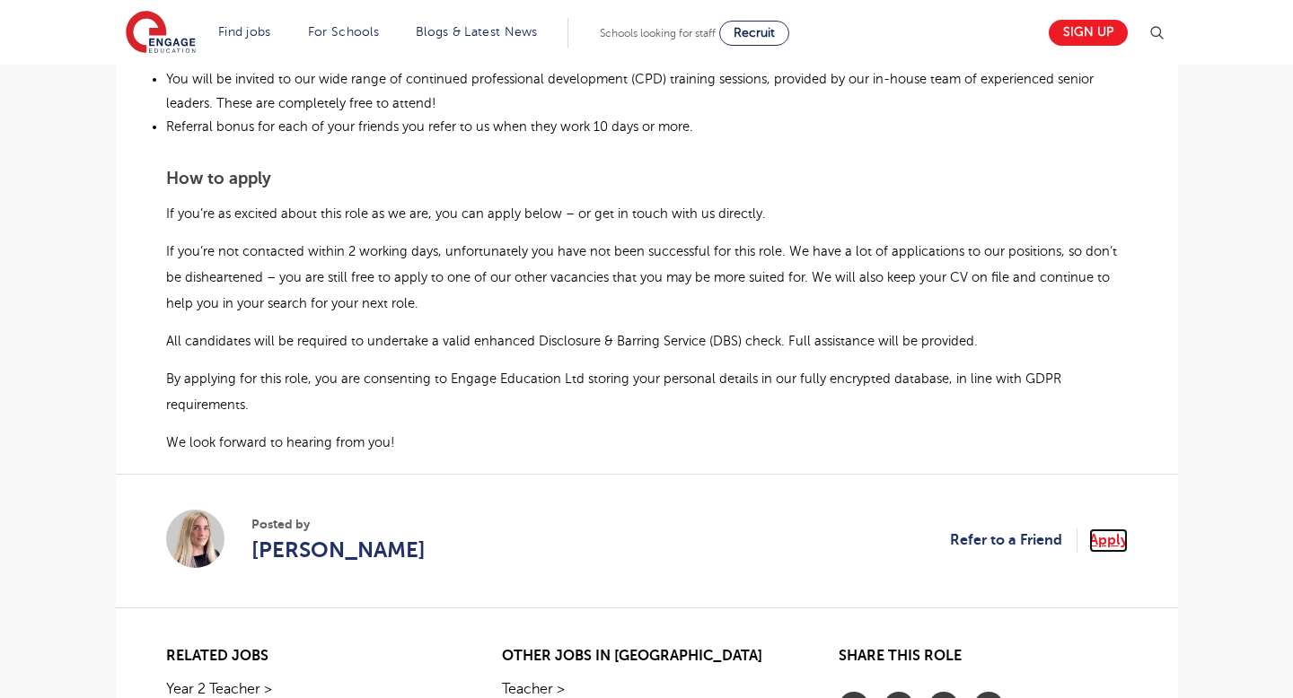
click at [1101, 529] on link "Apply" at bounding box center [1108, 540] width 39 height 23
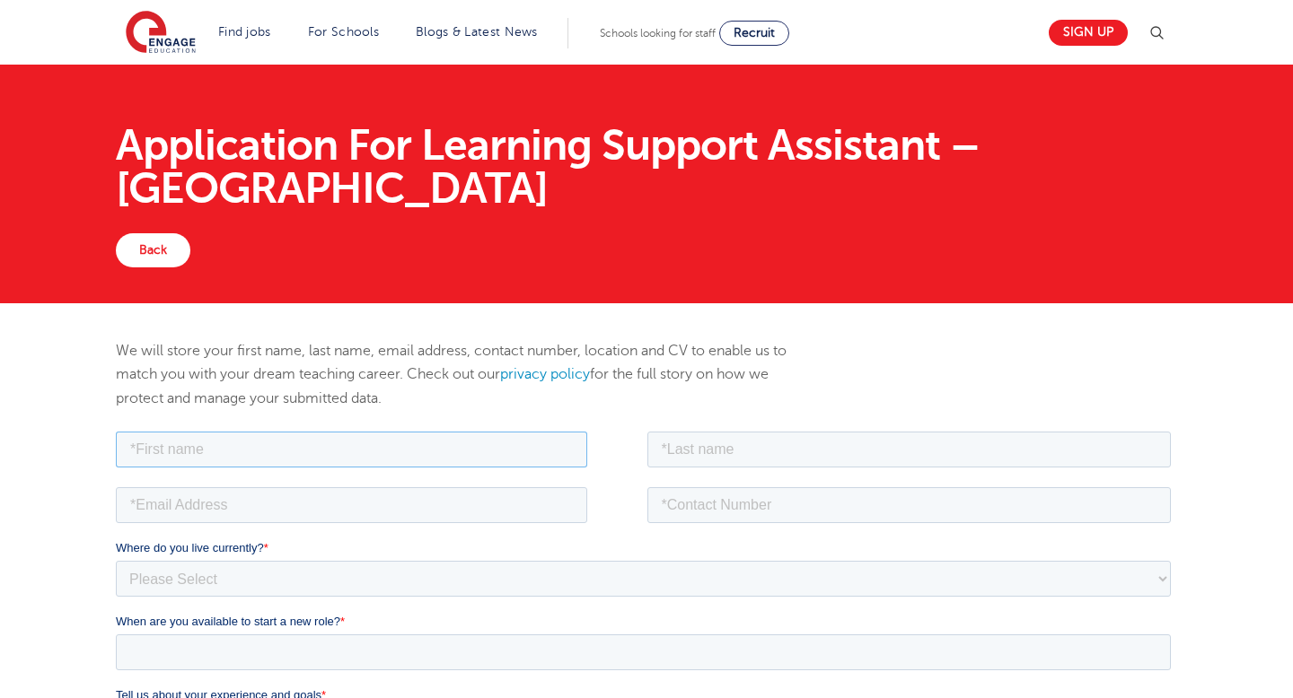
click at [479, 464] on input "text" at bounding box center [350, 449] width 471 height 36
type input "lucy"
type input "burgess"
type input "lucy-burgess@hotmail.com"
type input "07805662586"
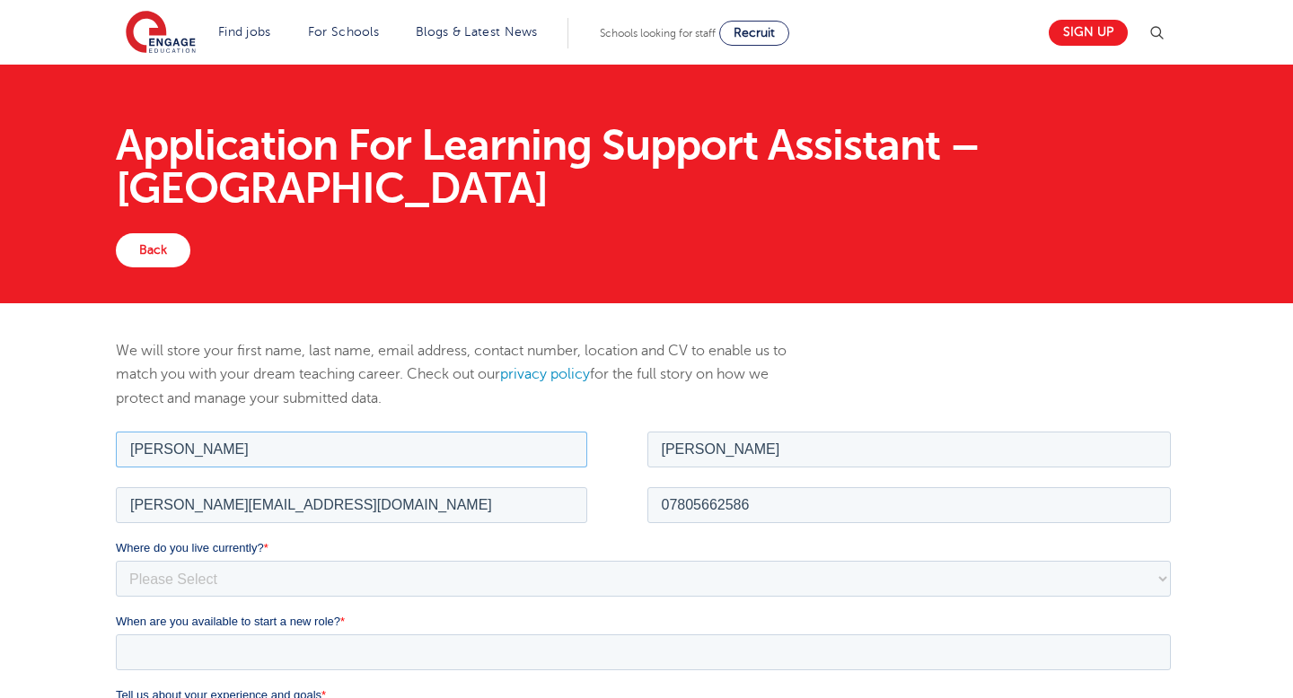
click at [134, 446] on input "lucy" at bounding box center [350, 449] width 471 height 36
type input "Lucy"
click at [667, 451] on input "burgess" at bounding box center [908, 449] width 524 height 36
type input "Burgess"
click at [343, 582] on select "Please Select UK Canada Ireland Australia New Zealand Europe USA South Africa J…" at bounding box center [642, 578] width 1055 height 36
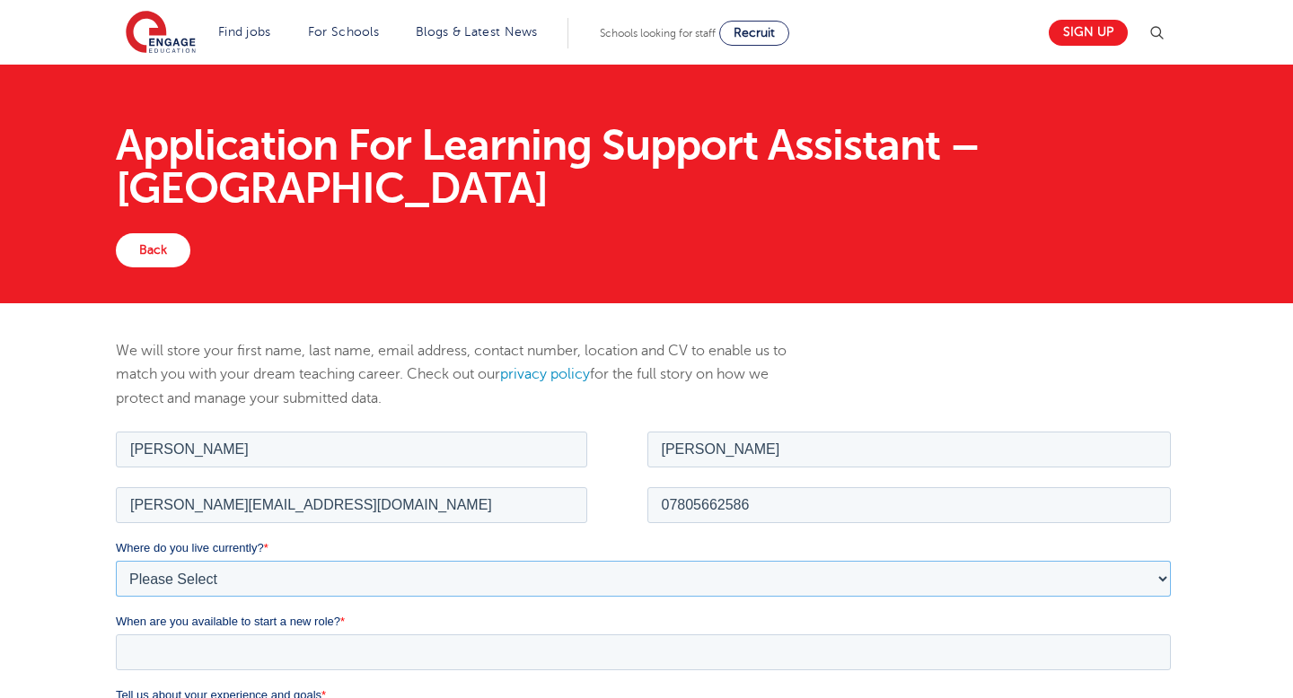
select select "UK"
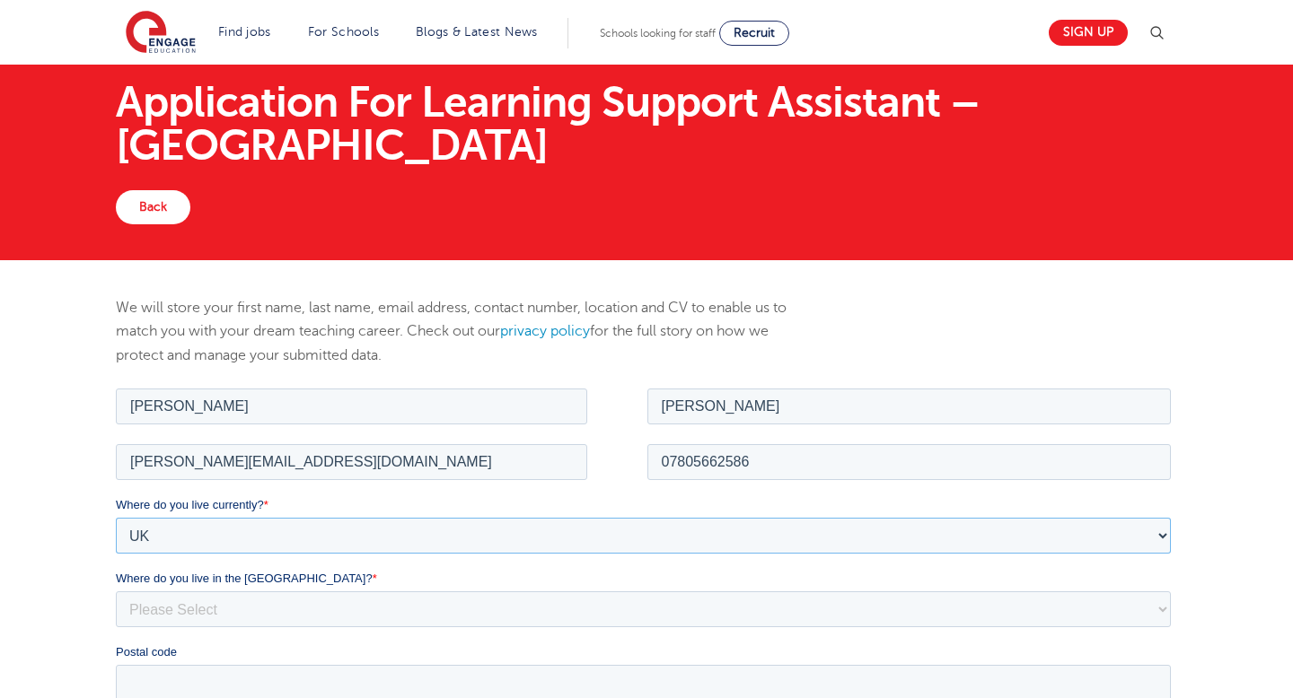
scroll to position [48, 0]
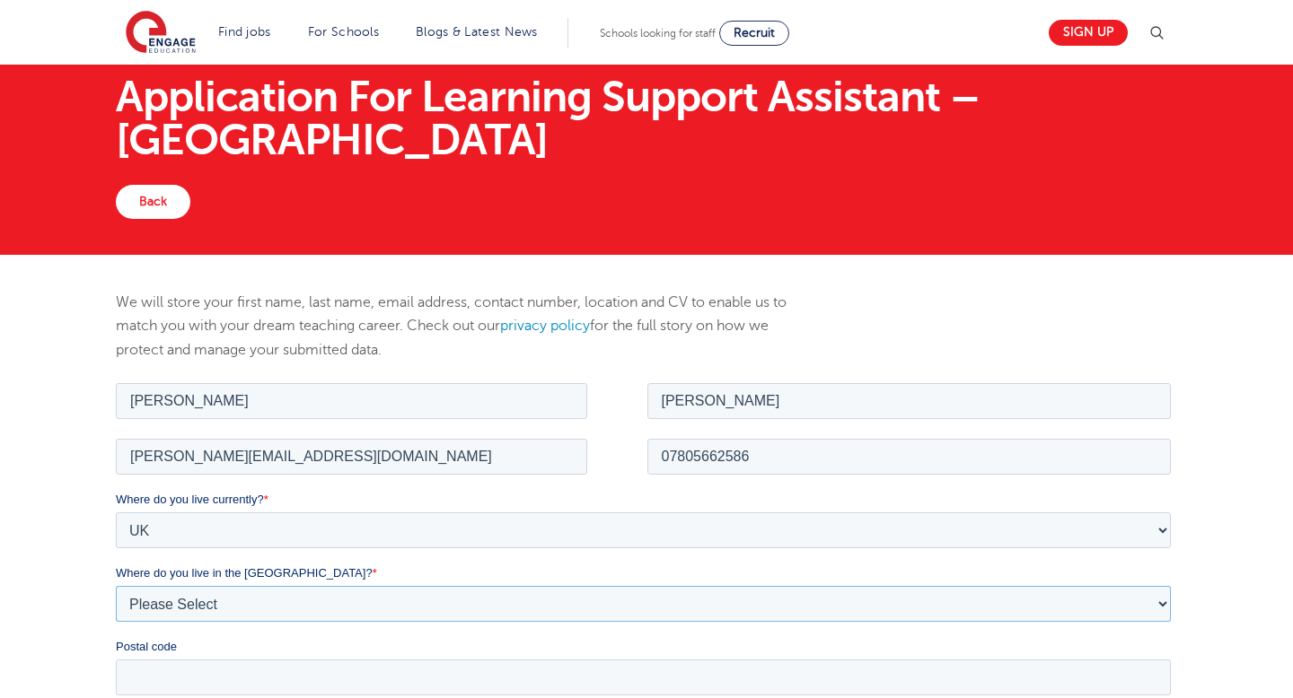
click at [182, 604] on select "Please Select Overseas Barnsley Bedfordshire Berkshire Bournemouth Bracknell Fo…" at bounding box center [642, 603] width 1055 height 36
select select "Brighton and Hove"
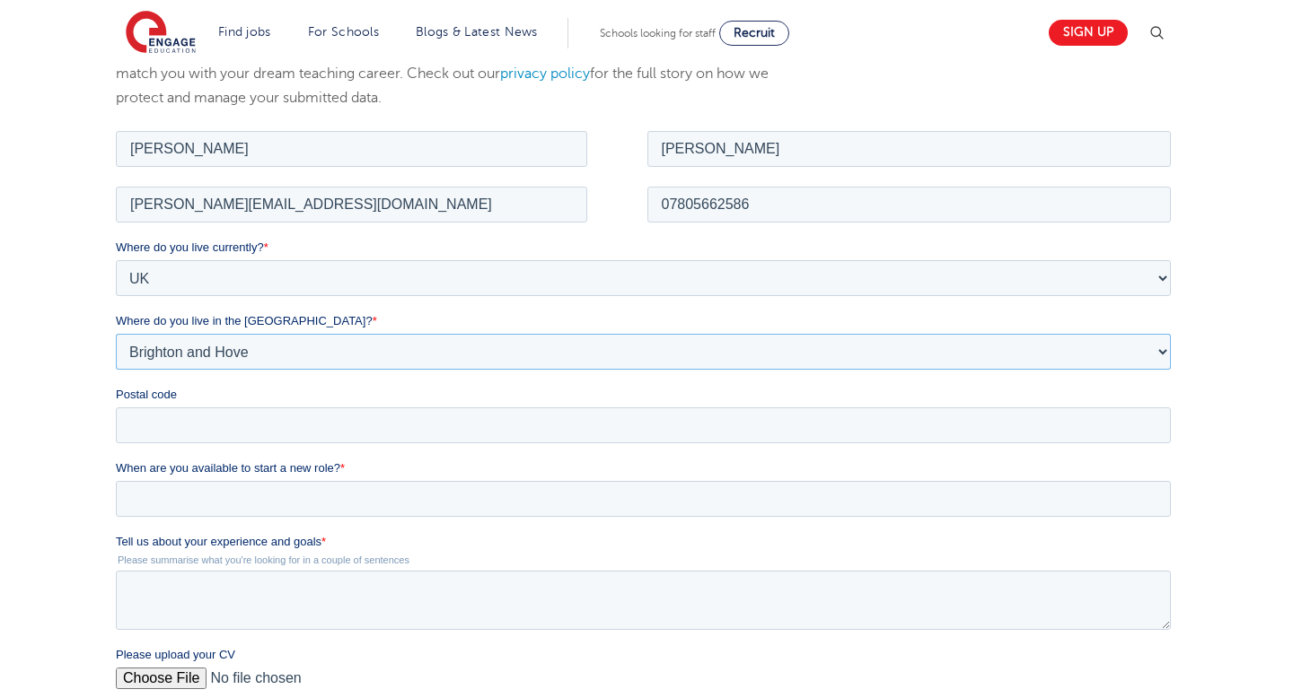
scroll to position [302, 0]
click at [183, 411] on input "Postal code" at bounding box center [642, 424] width 1055 height 36
type input "b"
type input "BN2 0GJ"
click at [144, 499] on input "When are you available to start a new role? *" at bounding box center [642, 497] width 1055 height 36
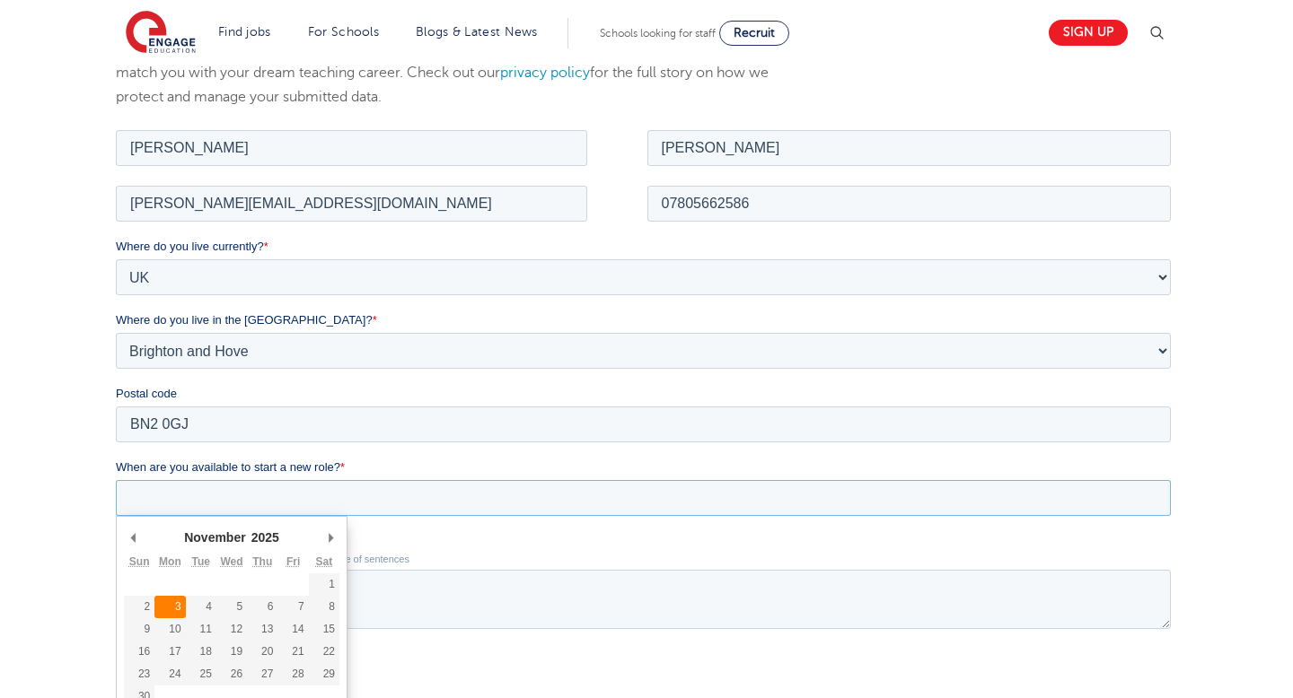
type div "2025-11-03"
type input "2025/11/03"
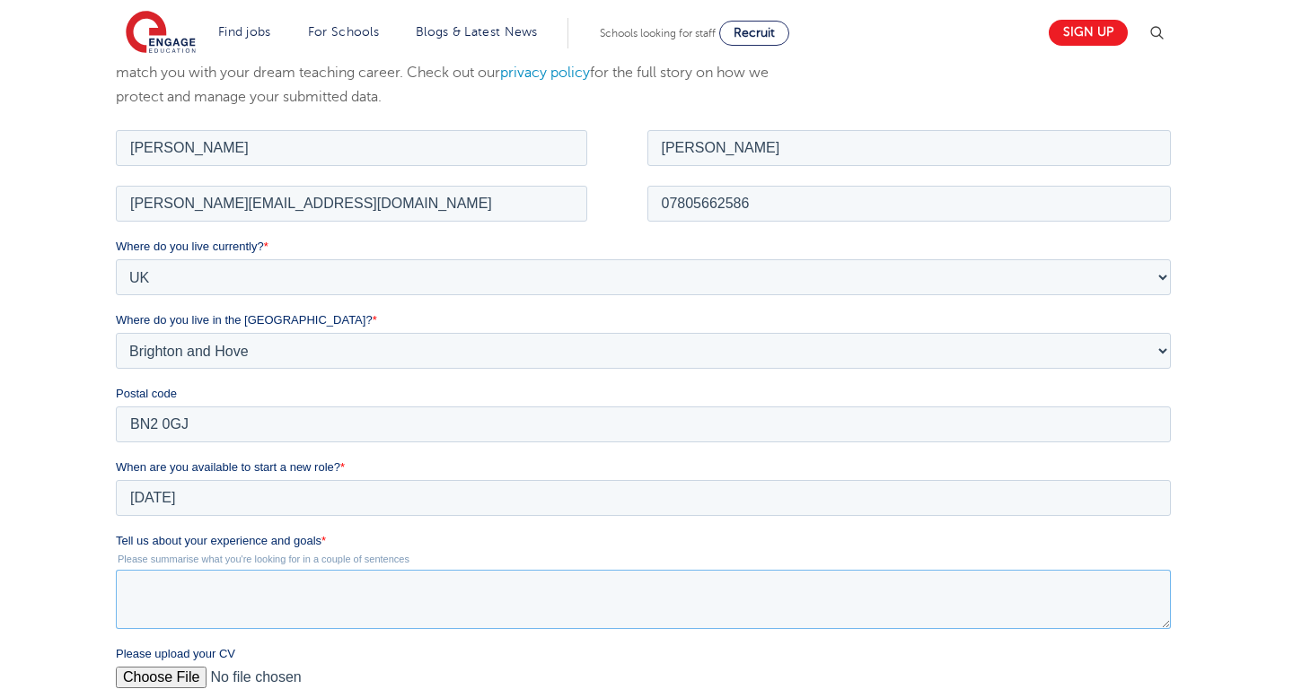
click at [154, 592] on textarea "Tell us about your experience and goals *" at bounding box center [642, 598] width 1055 height 59
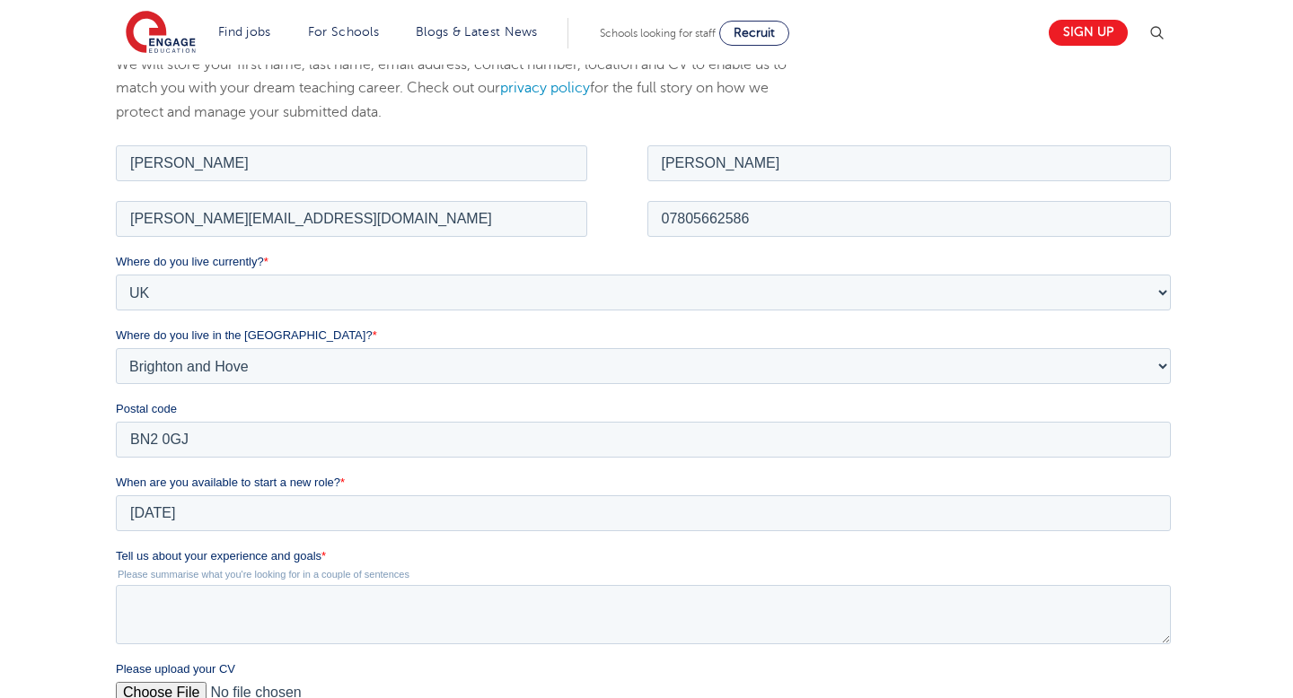
click at [179, 688] on div "Please upload your CV" at bounding box center [646, 688] width 1062 height 57
type input "C:\fakepath\Lucy Burgess CV (3).pdf"
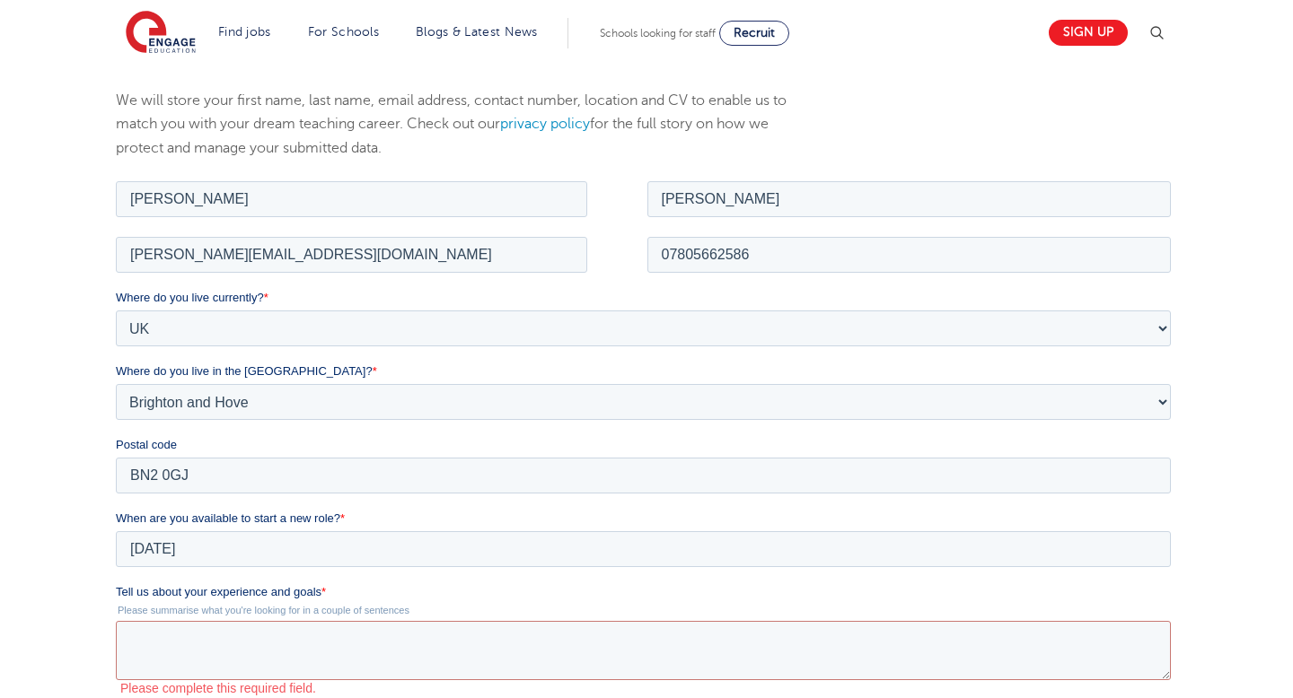
scroll to position [259, 0]
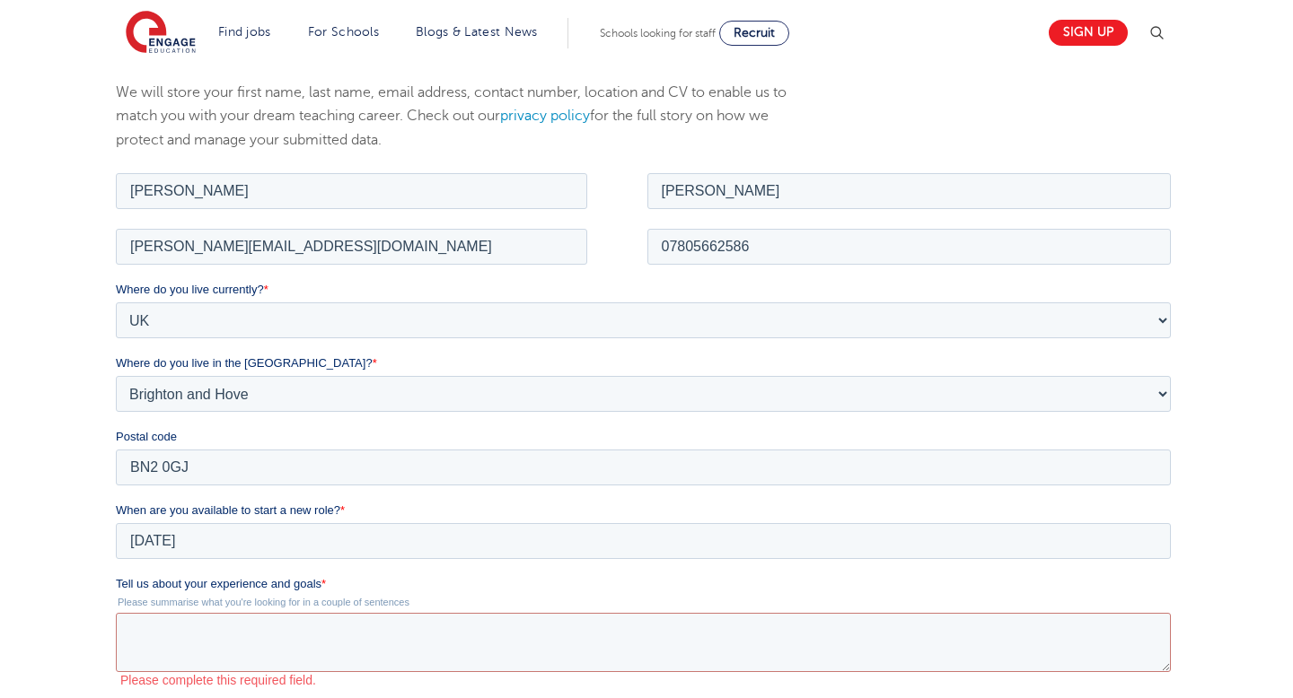
click at [398, 629] on textarea "Tell us about your experience and goals *" at bounding box center [642, 641] width 1055 height 59
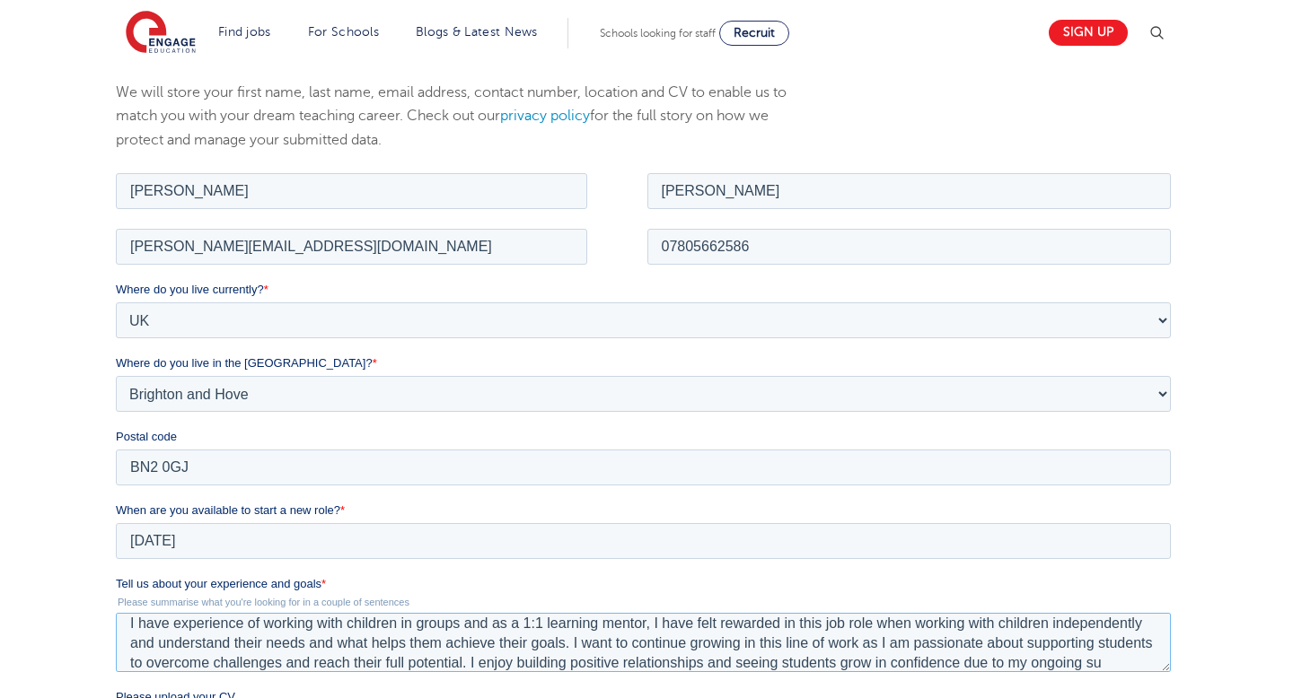
scroll to position [29, 0]
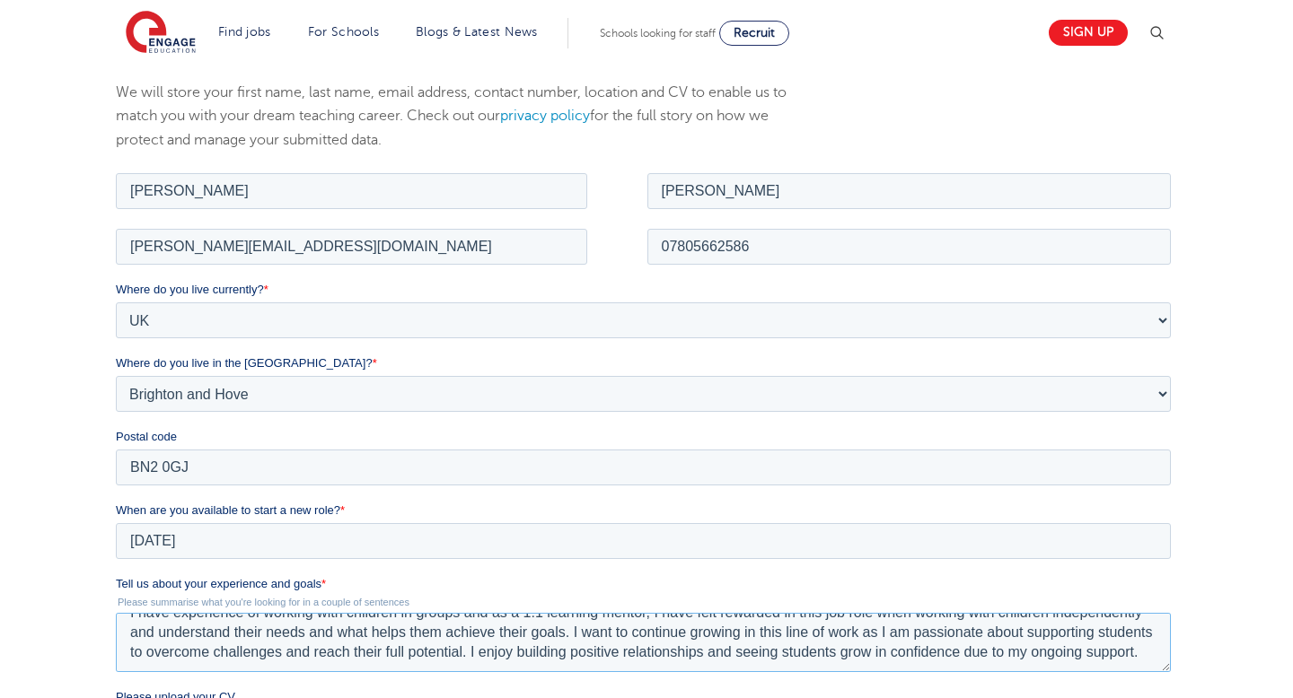
type textarea "I have experience of working with children in groups and as a 1:1 learning ment…"
type input "C:\fakepath\Lucy Burgess CV (3).pdf"
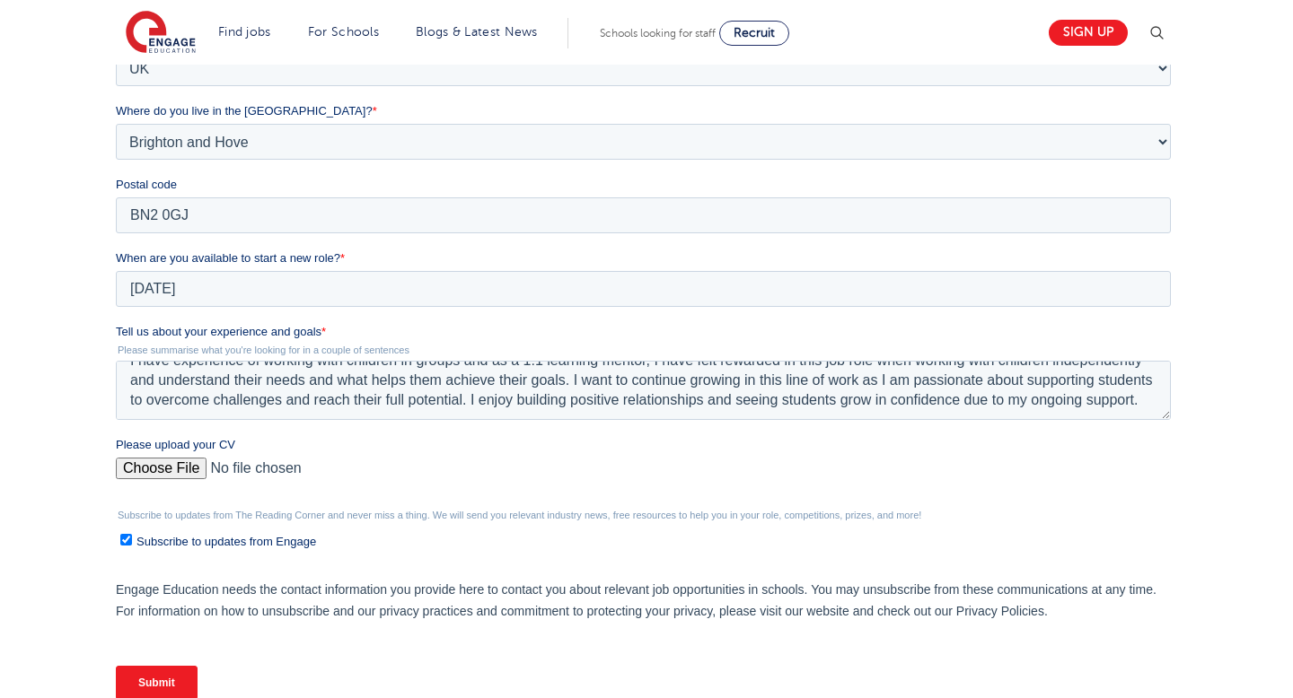
scroll to position [39, 0]
click at [167, 684] on input "Submit" at bounding box center [156, 683] width 82 height 34
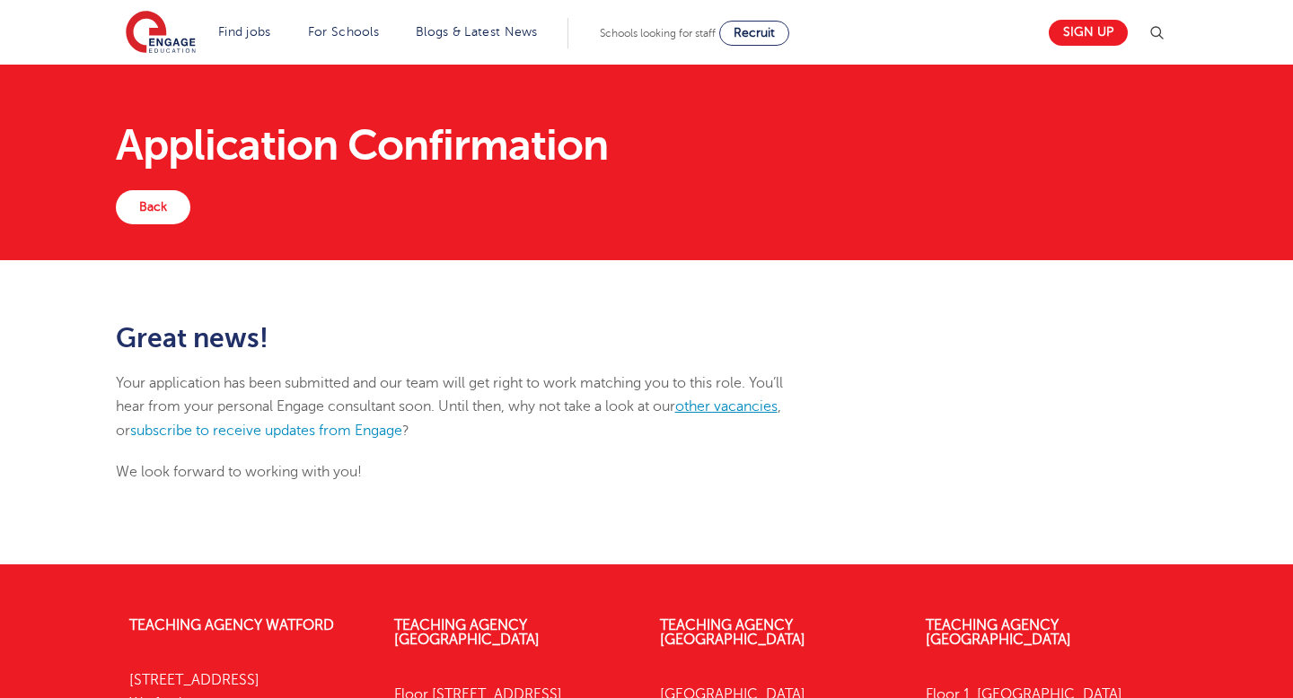
click at [735, 414] on link "other vacancies" at bounding box center [726, 407] width 102 height 16
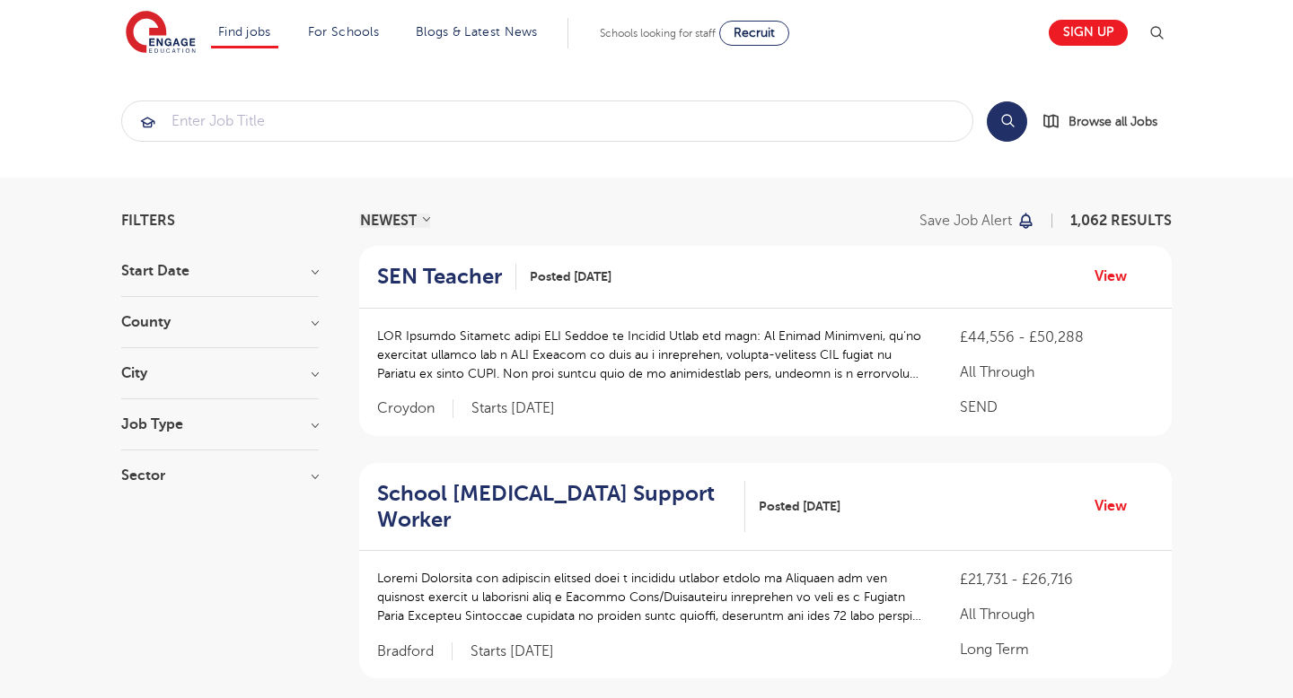
click at [220, 339] on div "County London 672 Hertfordshire 161 Leeds 46 West Sussex 20 Kirklees 12 Show mo…" at bounding box center [219, 331] width 197 height 33
click at [314, 322] on h3 "County" at bounding box center [219, 322] width 197 height 14
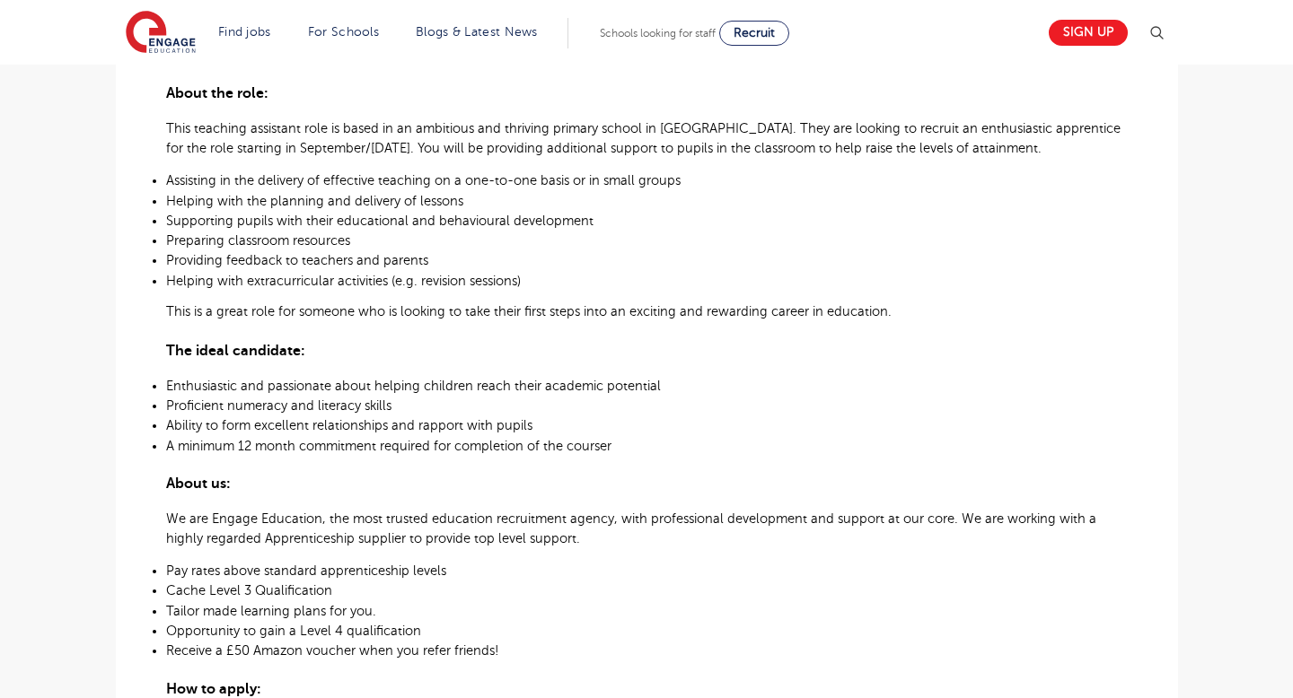
scroll to position [655, 0]
